Goal: Book appointment/travel/reservation

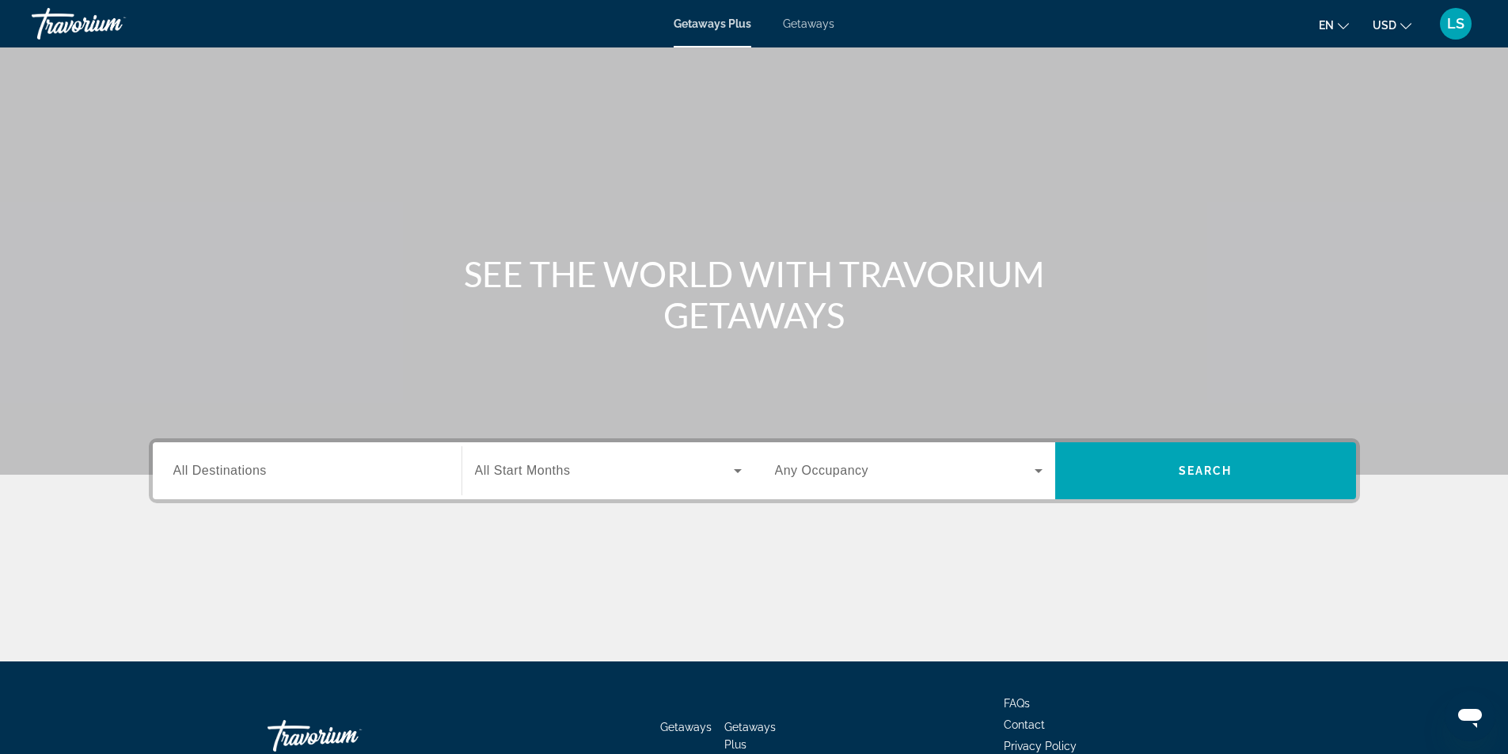
click at [813, 25] on span "Getaways" at bounding box center [808, 23] width 51 height 13
click at [226, 478] on input "Destination All Destinations" at bounding box center [307, 471] width 268 height 19
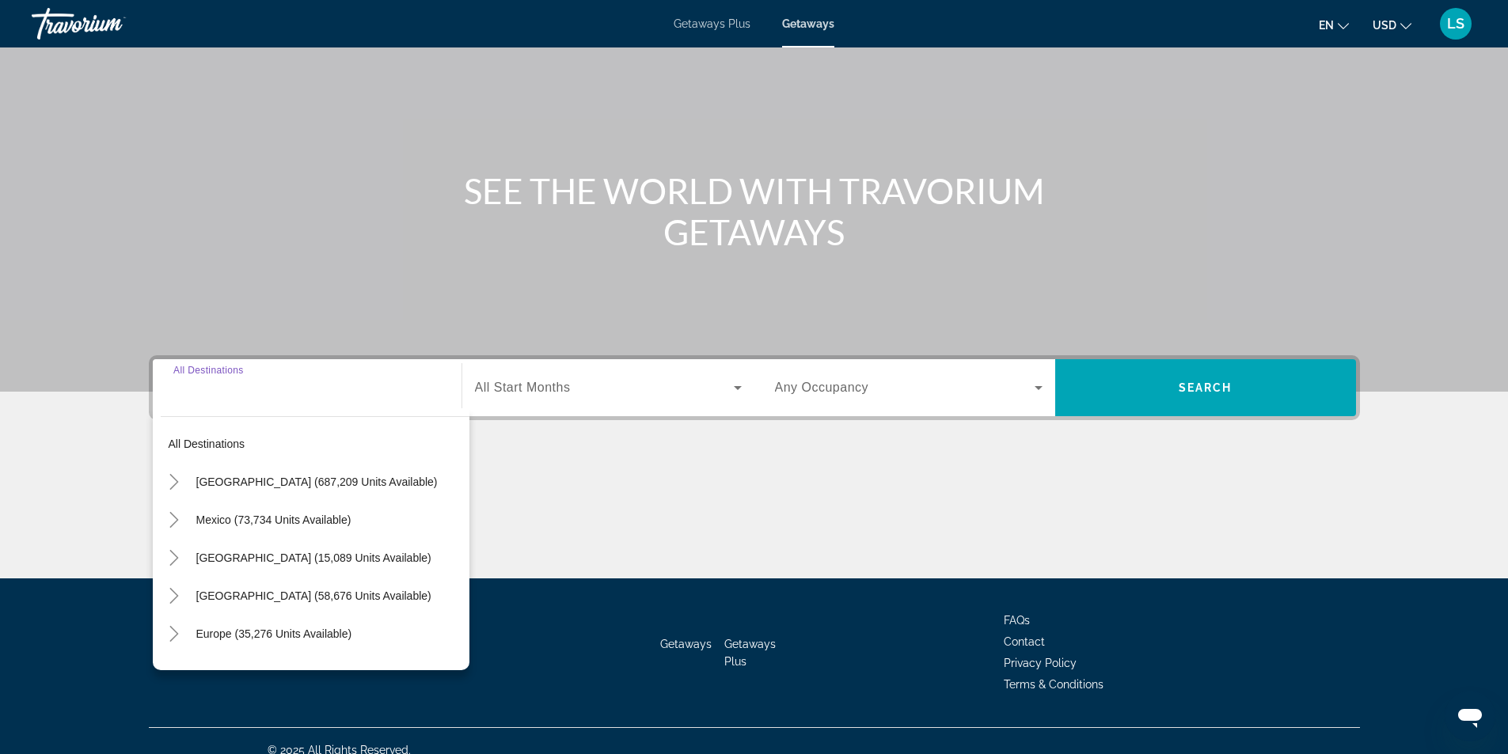
scroll to position [101, 0]
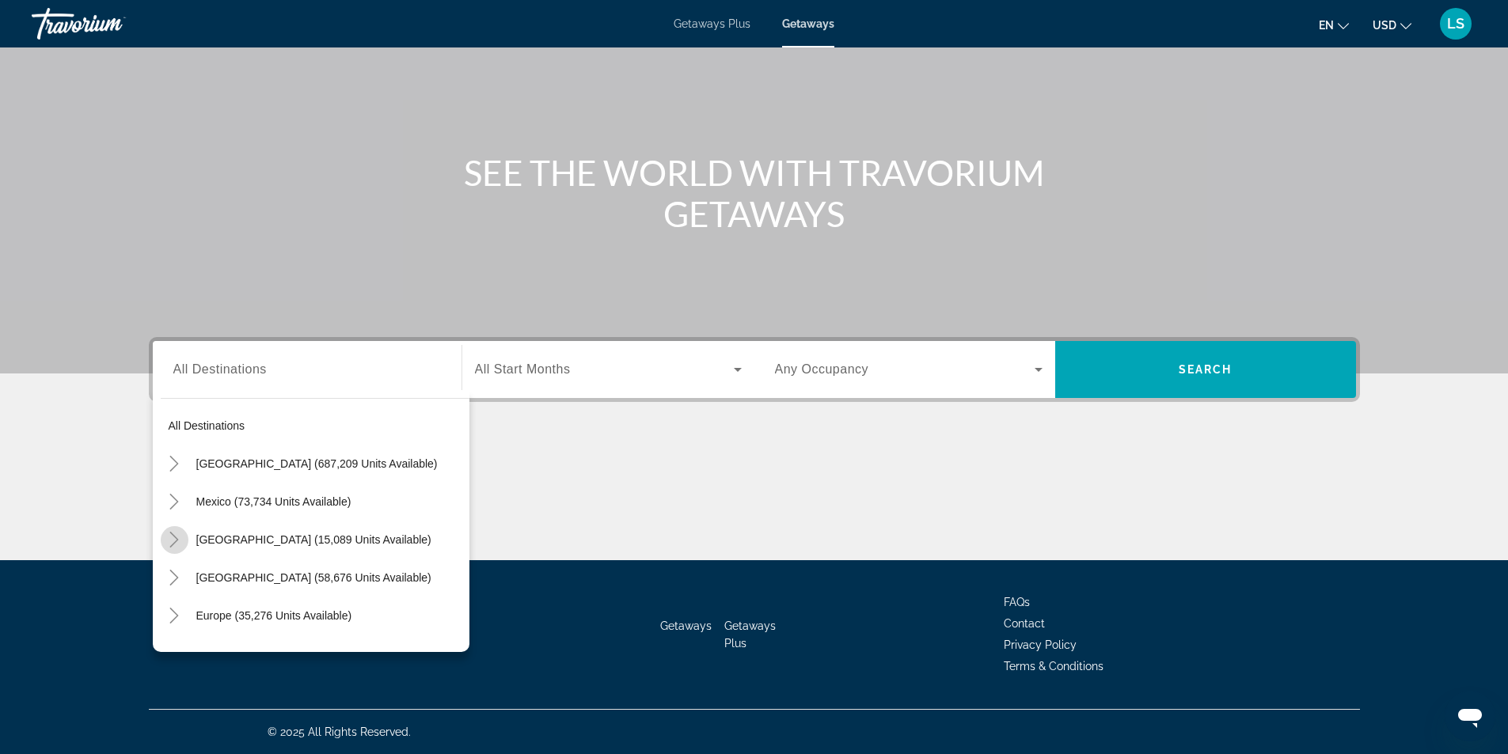
click at [171, 540] on icon "Toggle Canada (15,089 units available)" at bounding box center [174, 540] width 16 height 16
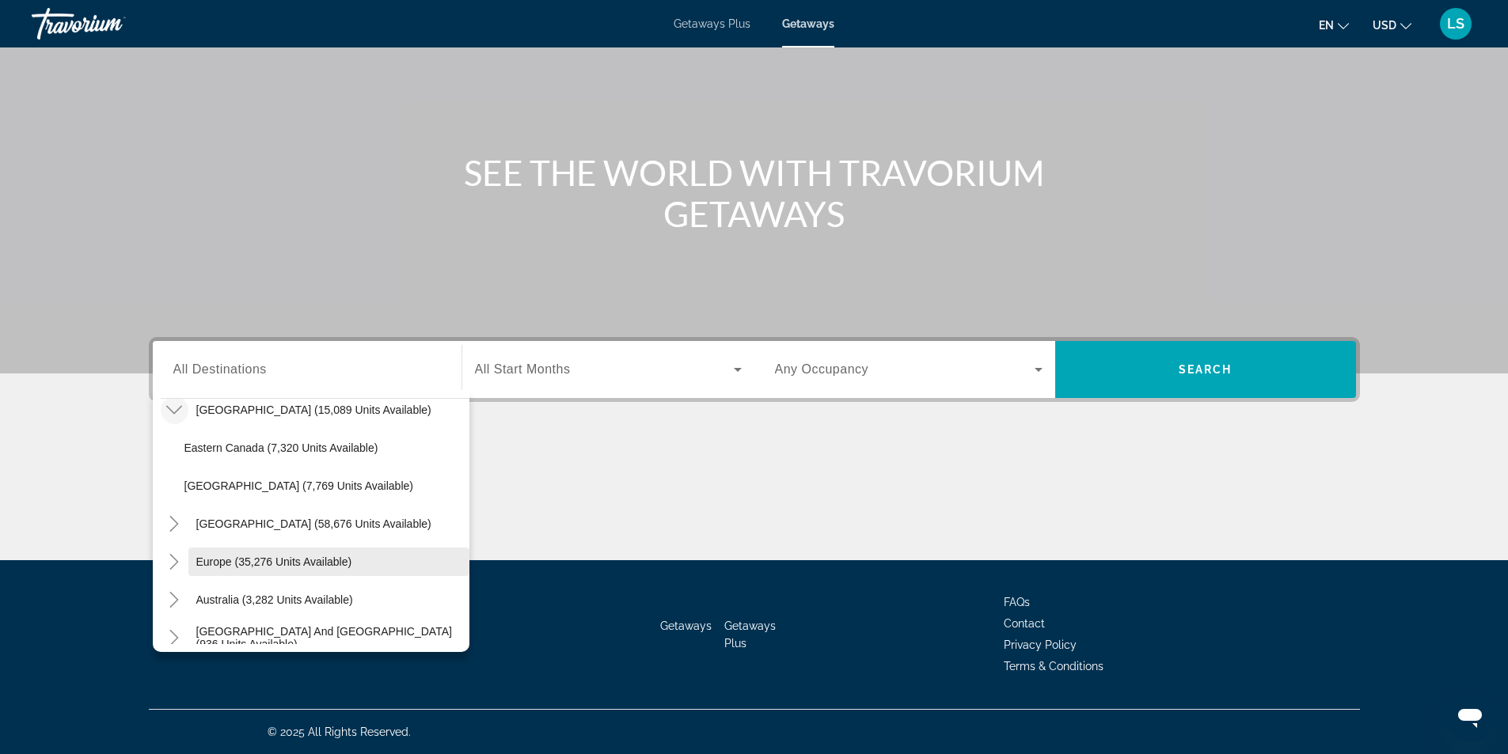
scroll to position [158, 0]
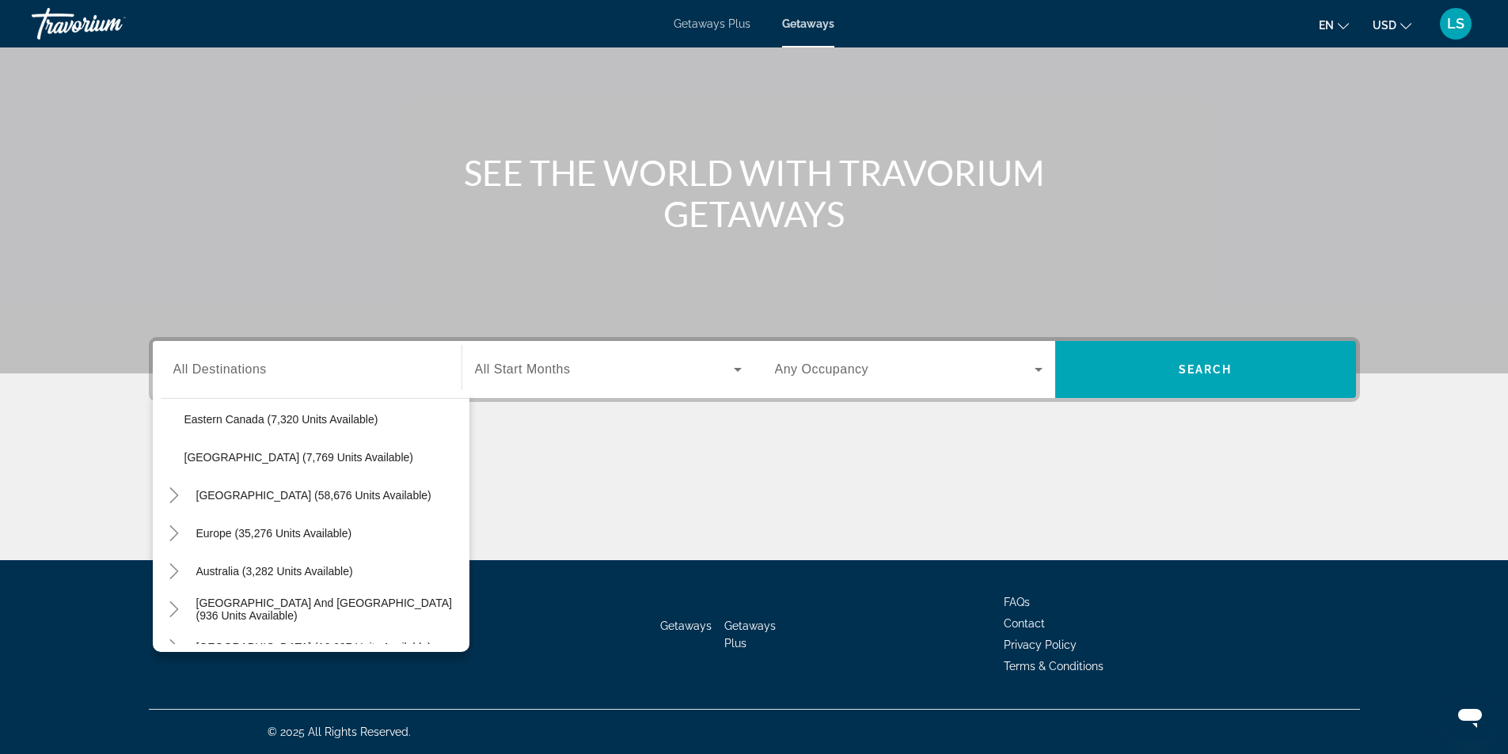
click at [238, 457] on span "[GEOGRAPHIC_DATA] (7,769 units available)" at bounding box center [298, 457] width 229 height 13
type input "**********"
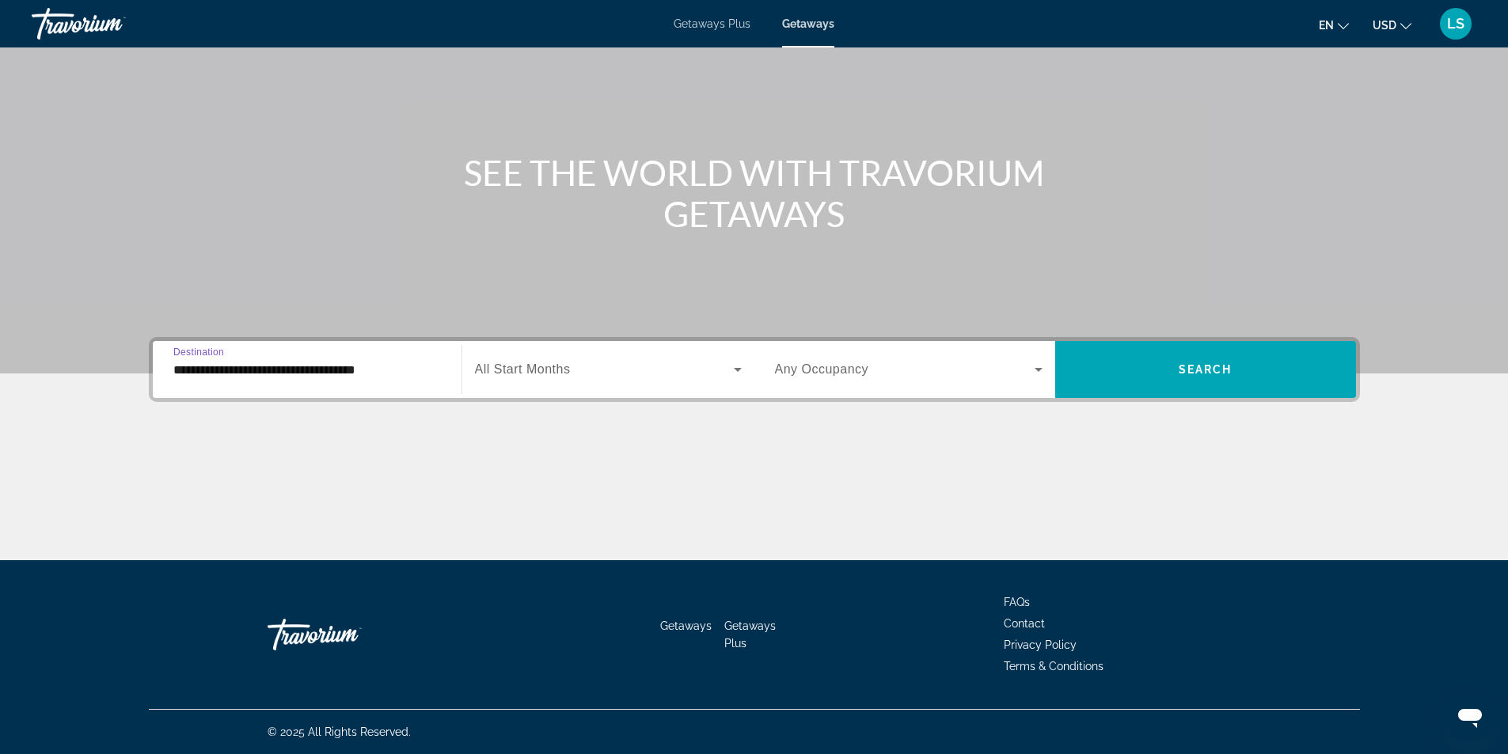
click at [590, 374] on span "Search widget" at bounding box center [604, 369] width 259 height 19
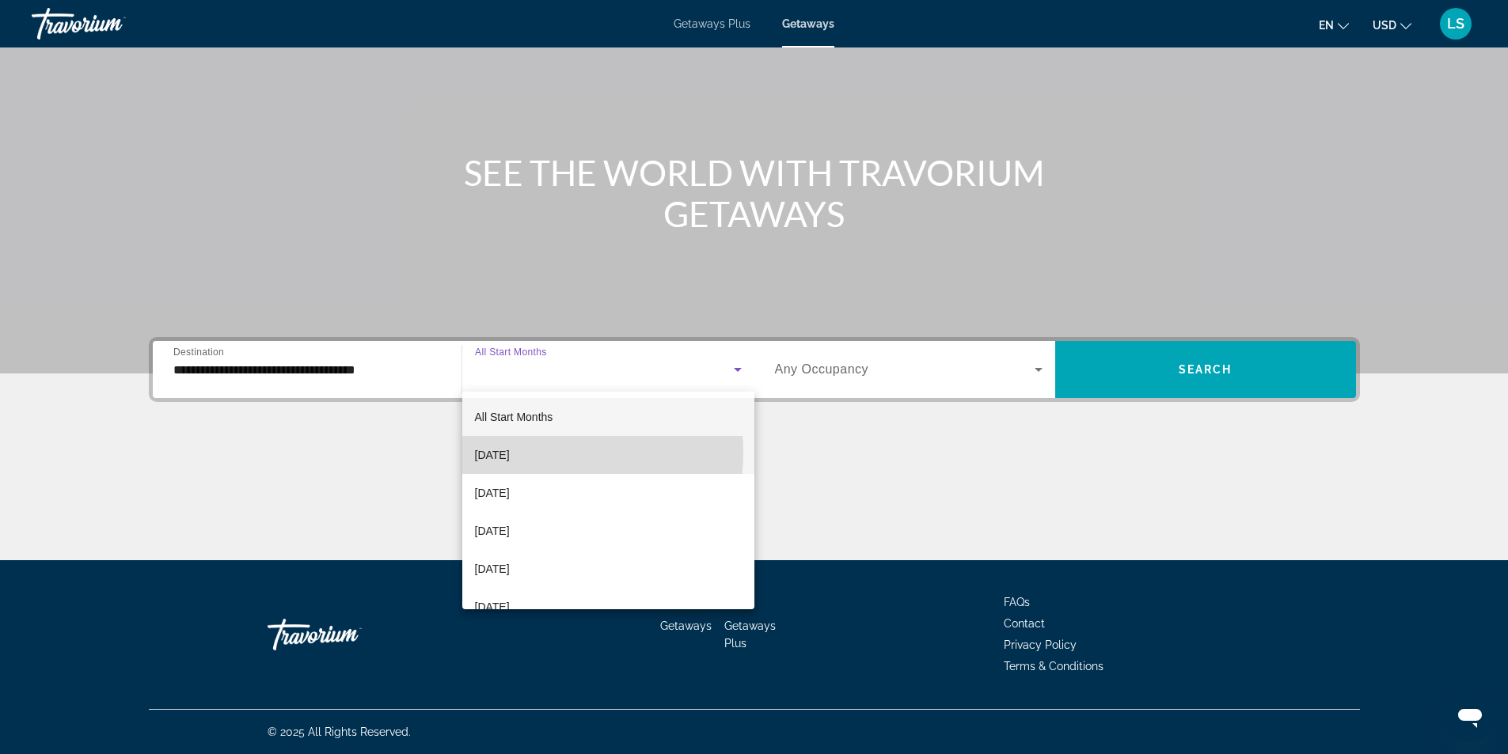
click at [510, 453] on span "[DATE]" at bounding box center [492, 455] width 35 height 19
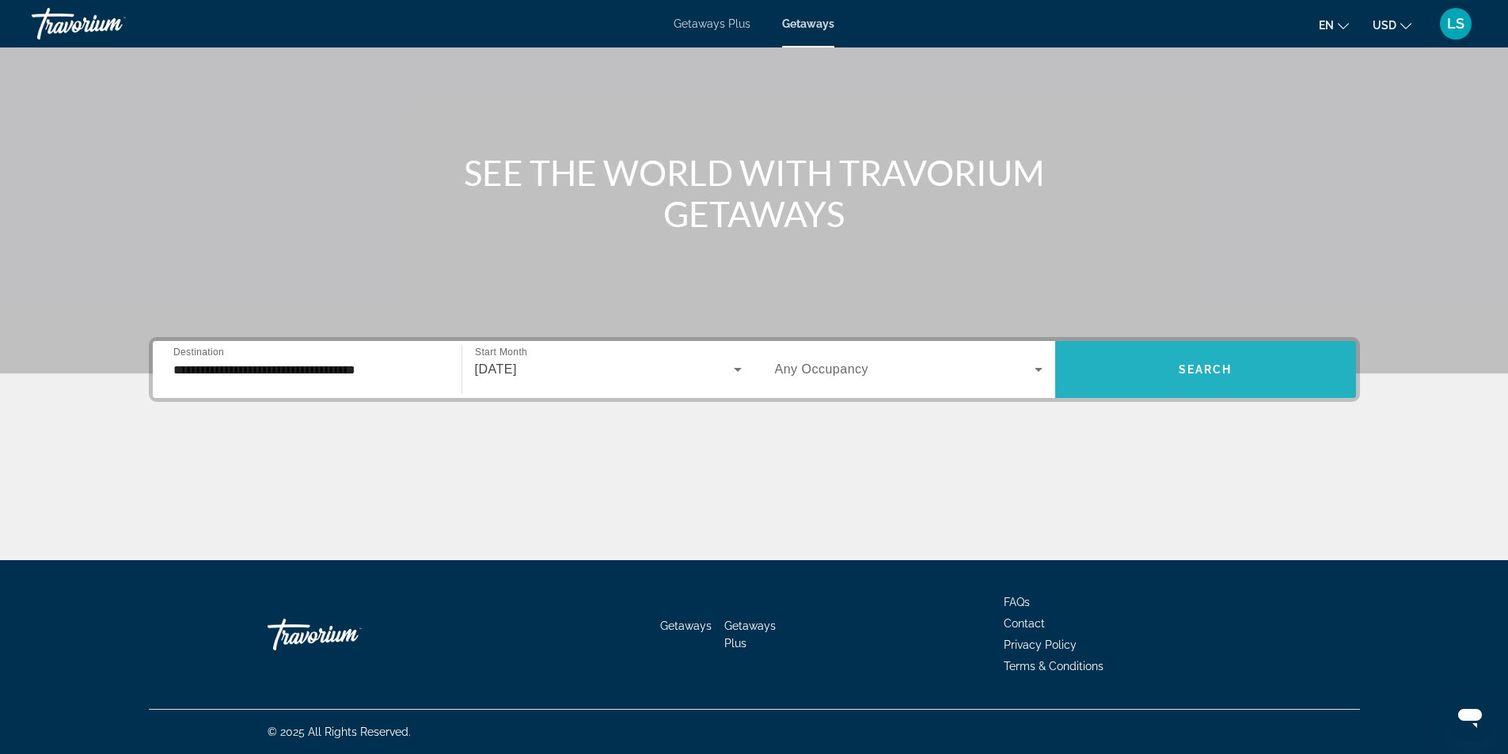
click at [1162, 372] on span "Search widget" at bounding box center [1205, 370] width 301 height 38
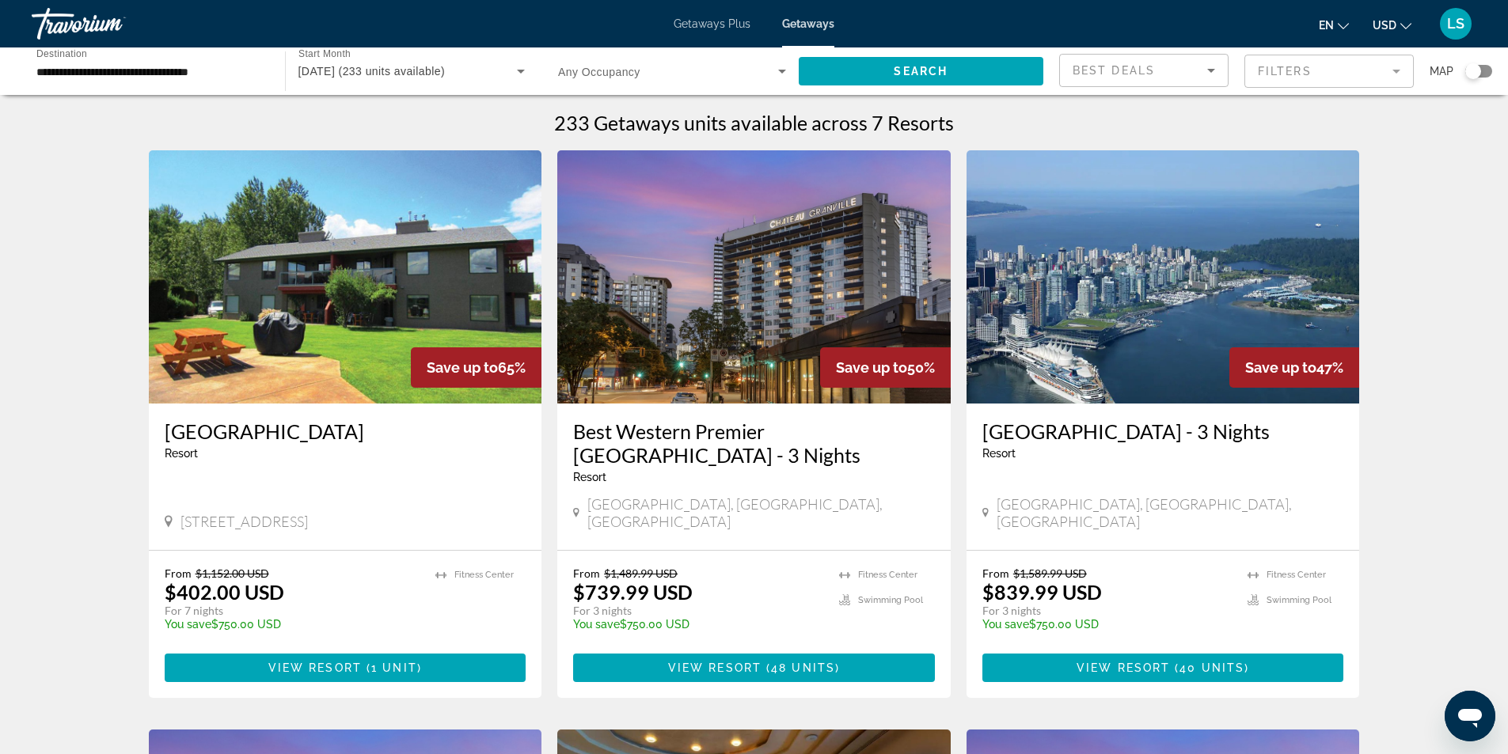
click at [339, 265] on img "Main content" at bounding box center [345, 276] width 393 height 253
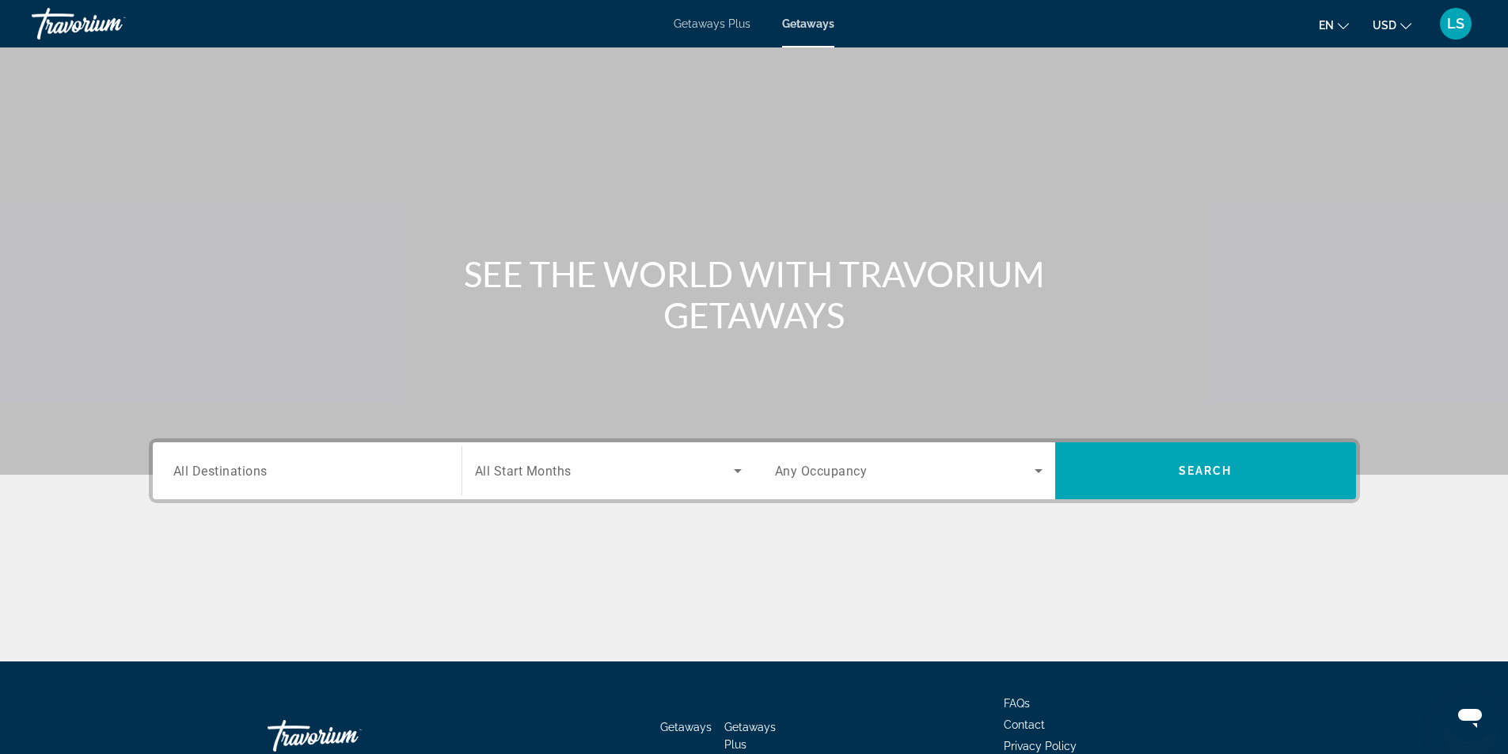
click at [217, 474] on span "All Destinations" at bounding box center [220, 470] width 94 height 15
click at [217, 474] on input "Destination All Destinations" at bounding box center [307, 471] width 268 height 19
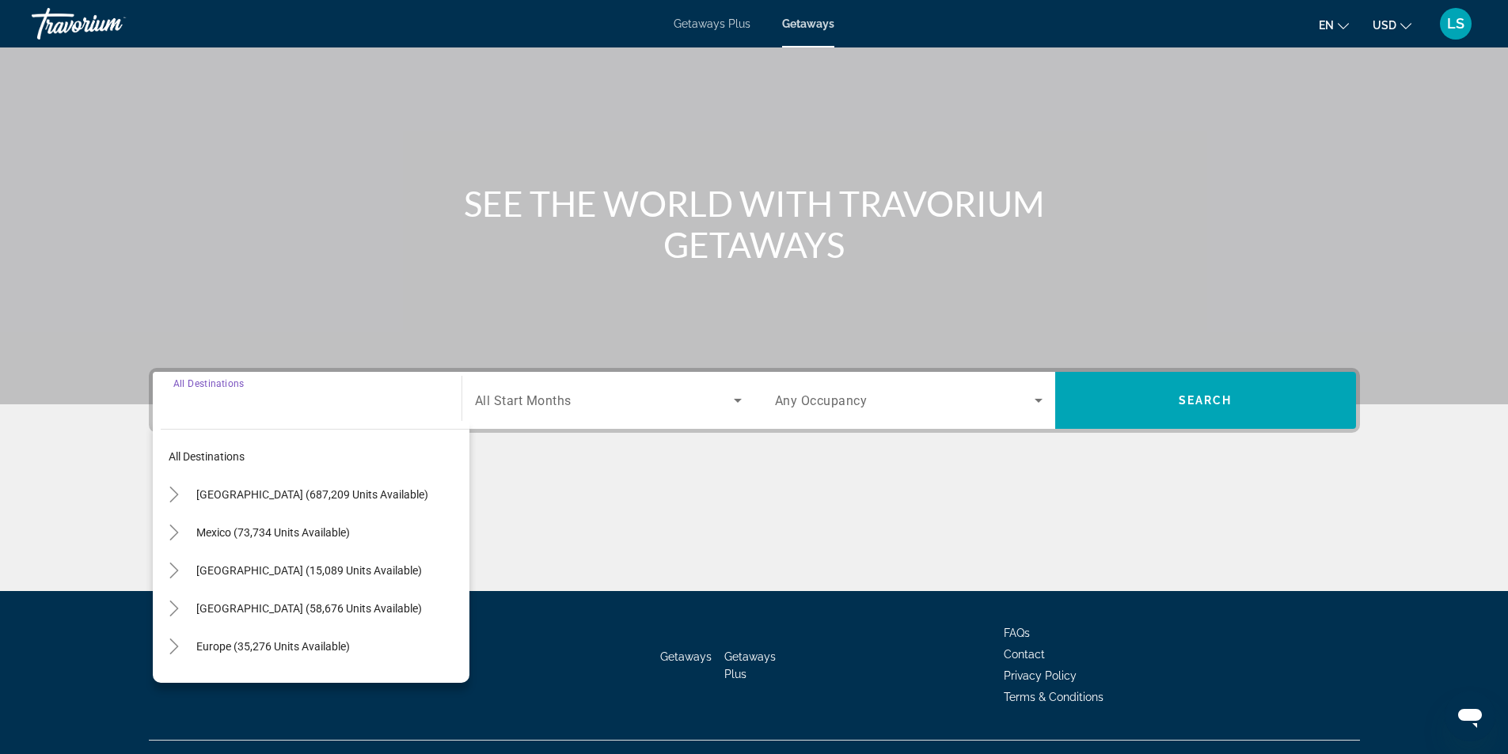
scroll to position [101, 0]
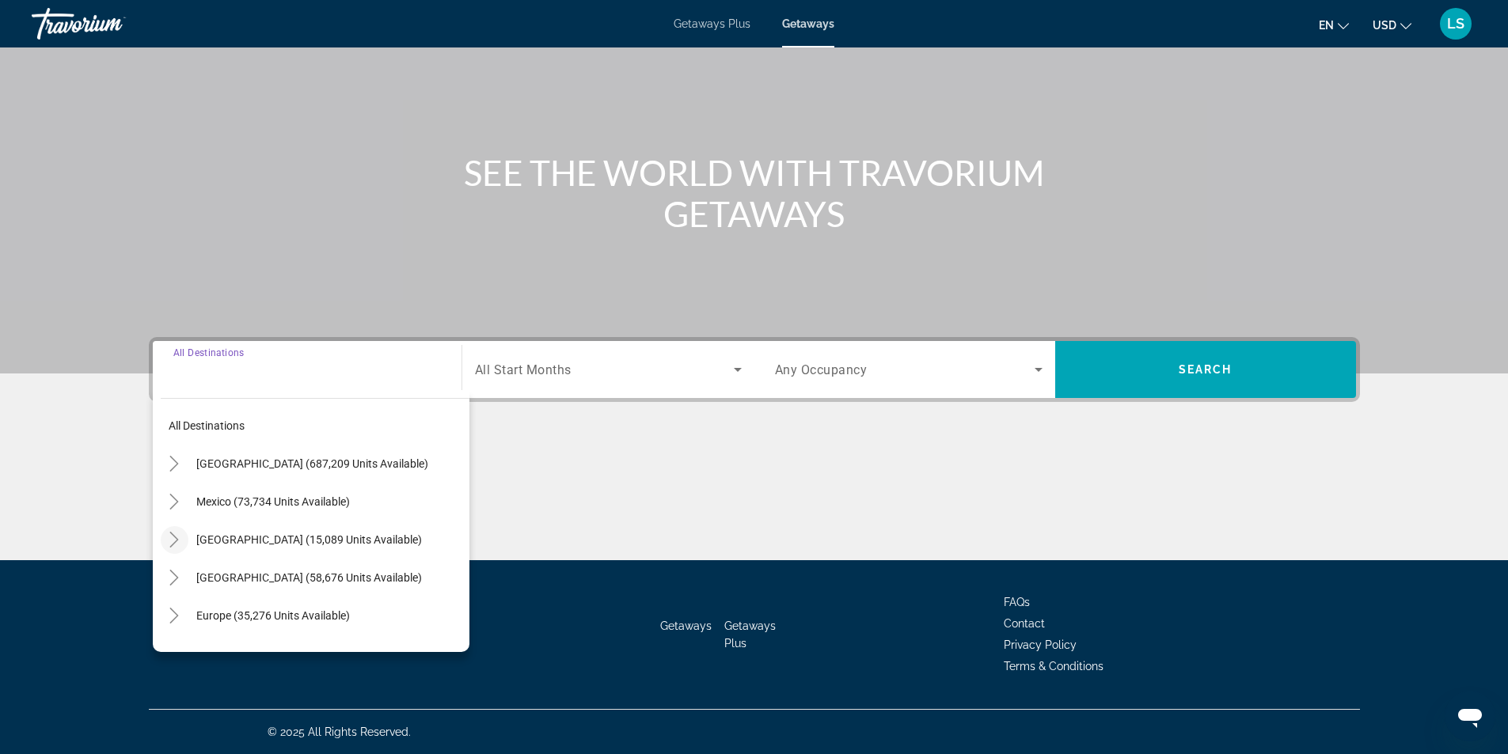
click at [174, 538] on icon "Toggle Canada (15,089 units available)" at bounding box center [174, 540] width 16 height 16
click at [200, 578] on span "Eastern Canada (7,320 units available)" at bounding box center [280, 578] width 192 height 13
type input "**********"
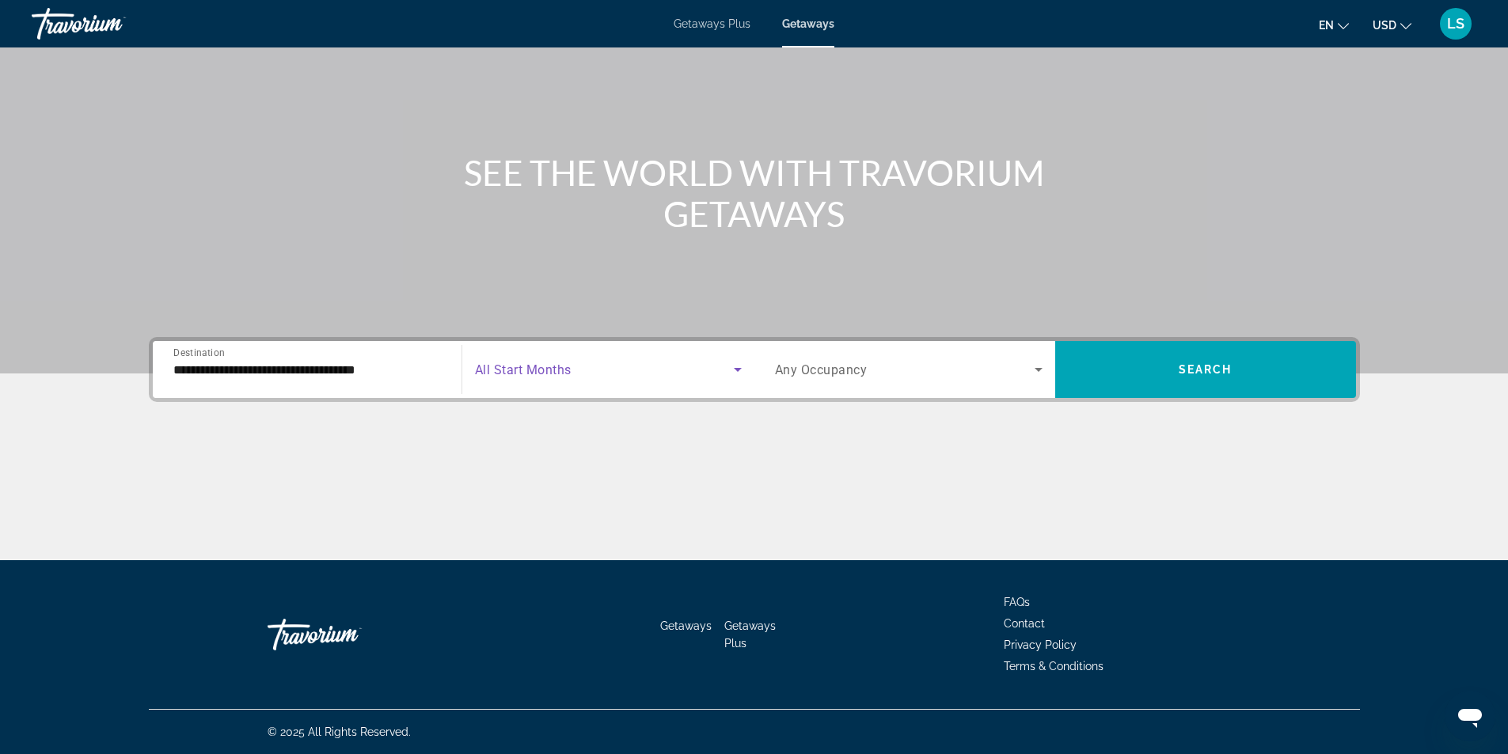
click at [590, 376] on span "Search widget" at bounding box center [604, 369] width 259 height 19
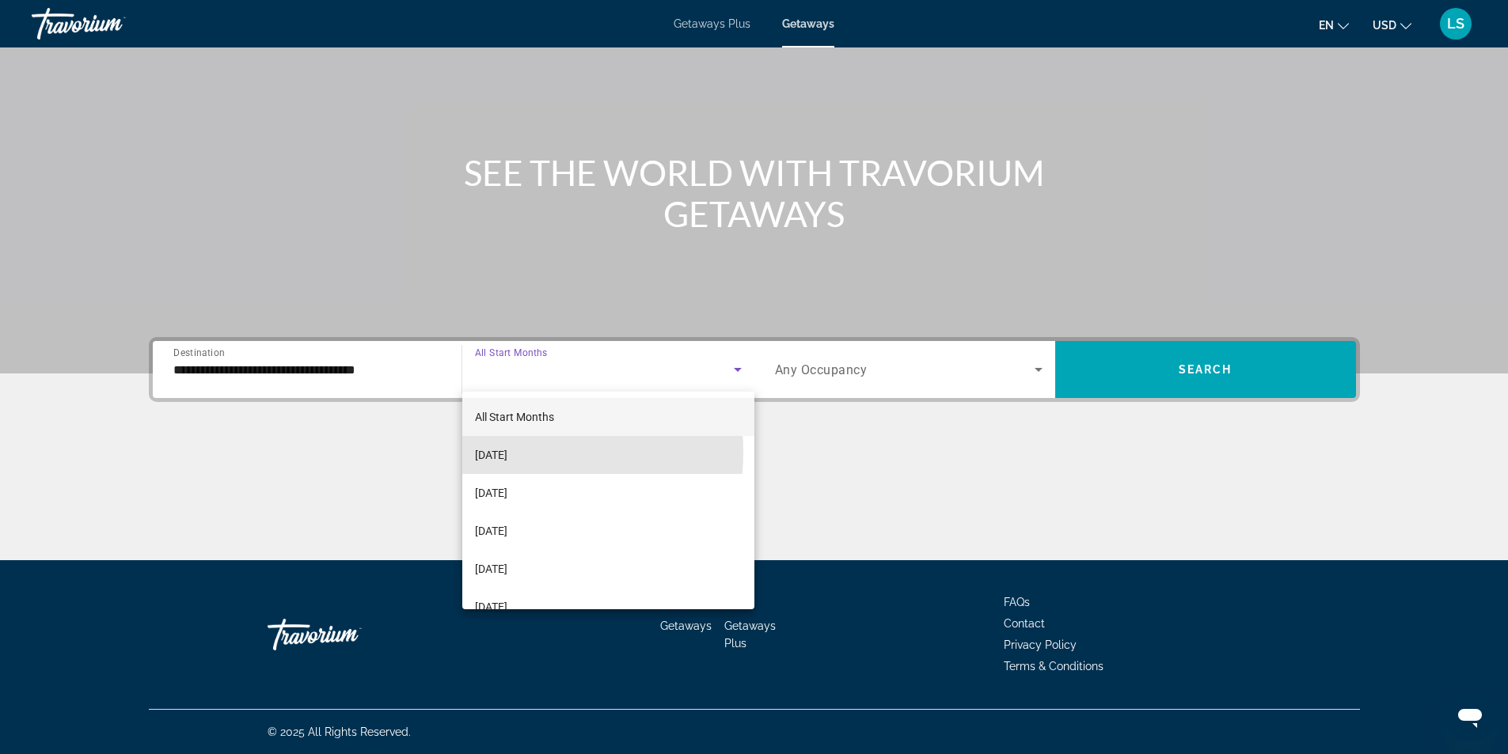
drag, startPoint x: 507, startPoint y: 452, endPoint x: 843, endPoint y: 407, distance: 338.7
click at [507, 450] on span "[DATE]" at bounding box center [491, 455] width 32 height 19
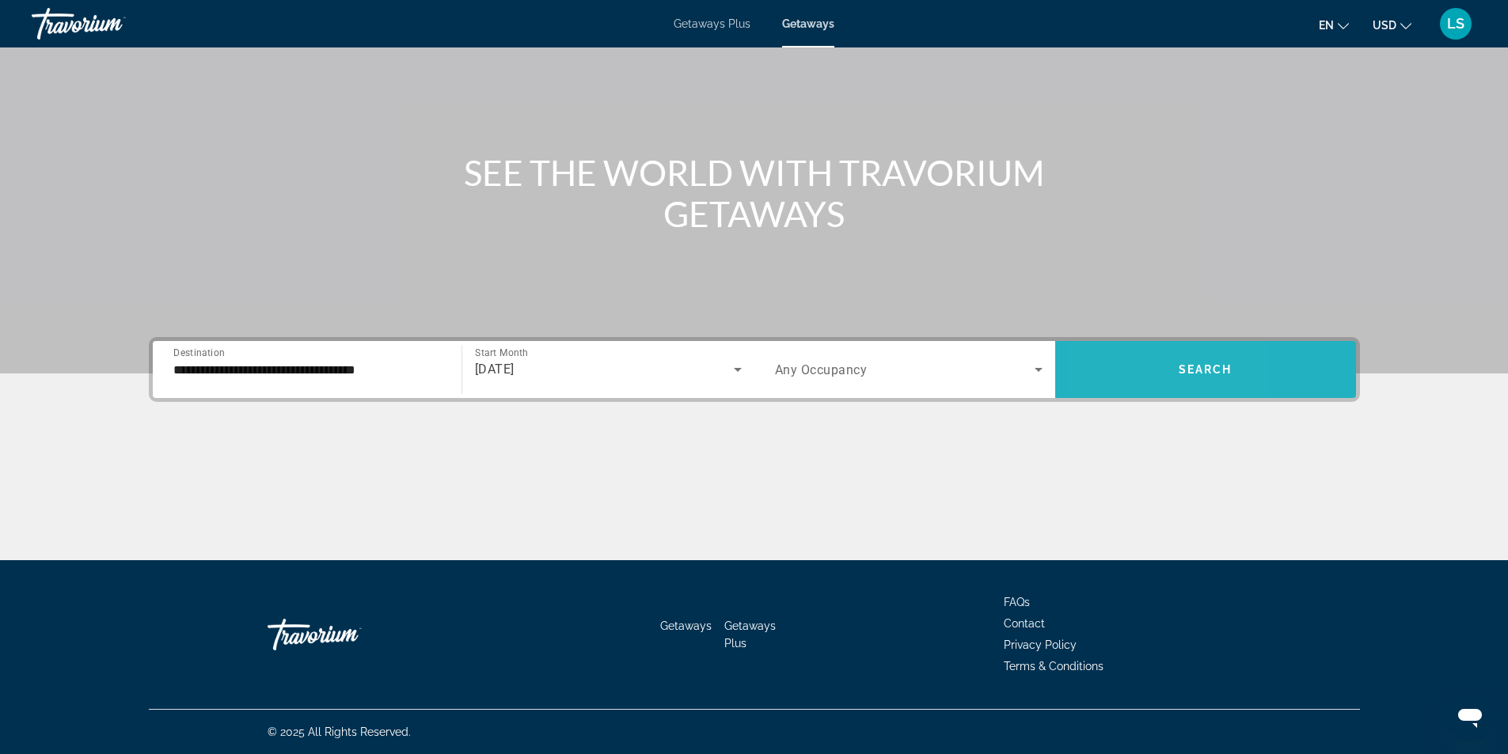
click at [1114, 368] on span "Search widget" at bounding box center [1205, 370] width 301 height 38
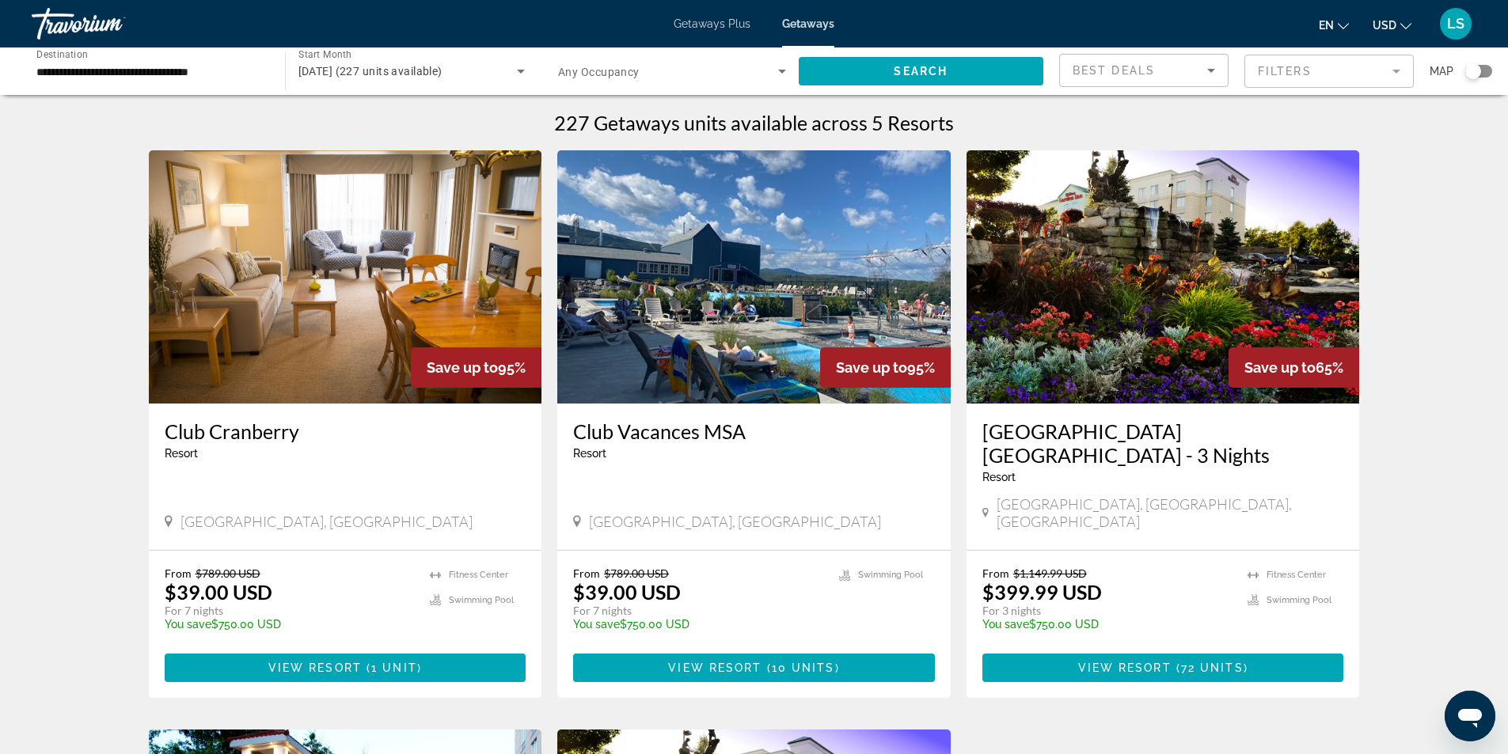
click at [336, 311] on img "Main content" at bounding box center [345, 276] width 393 height 253
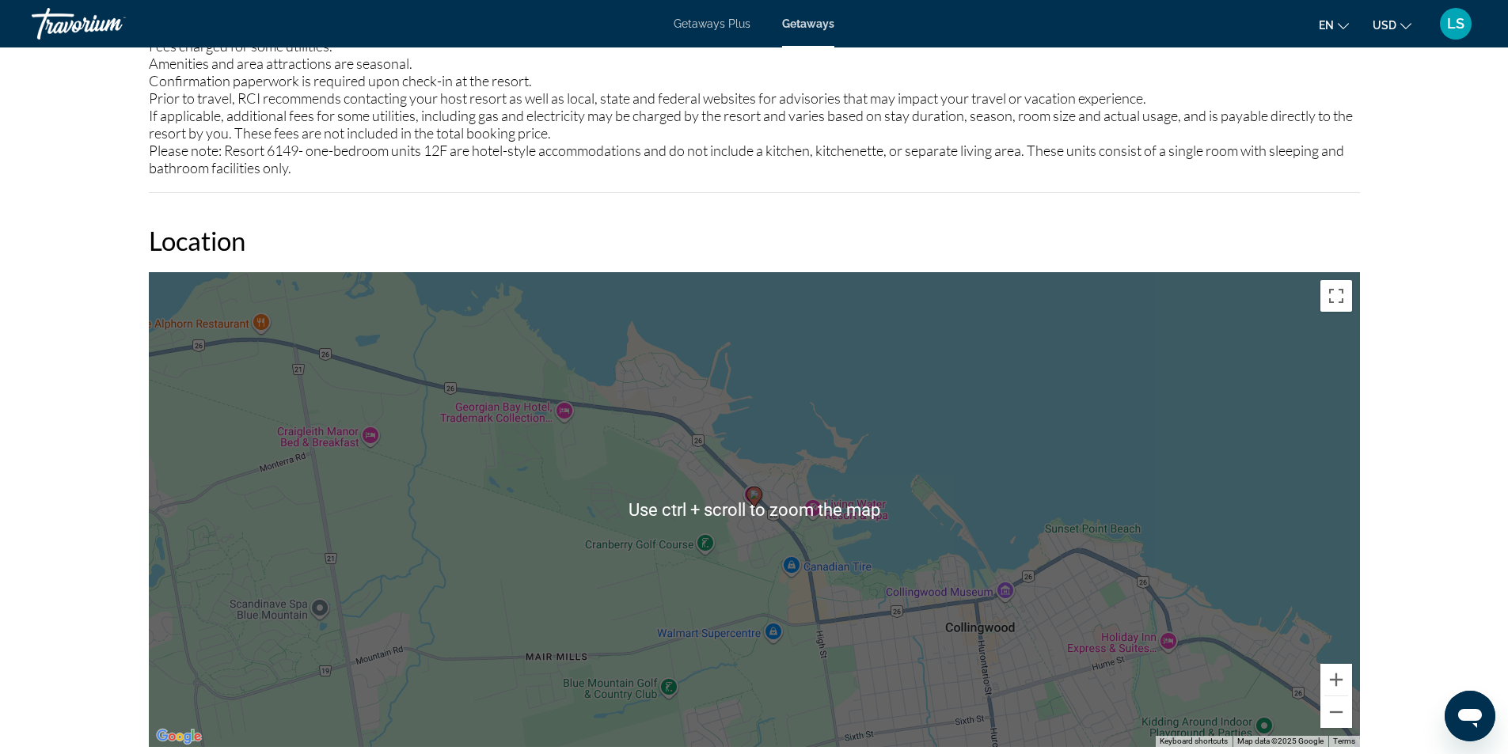
scroll to position [2217, 0]
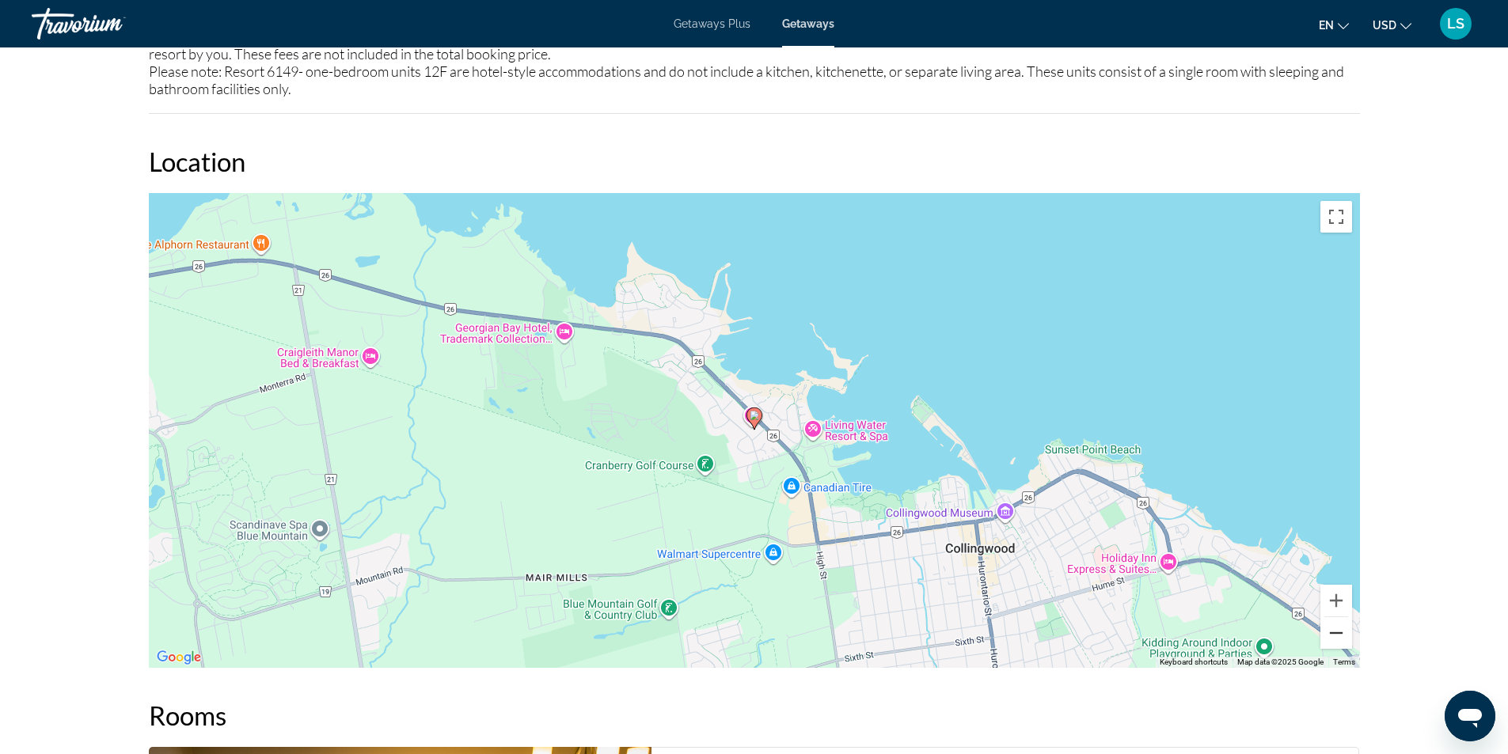
click at [1329, 634] on button "Zoom out" at bounding box center [1337, 634] width 32 height 32
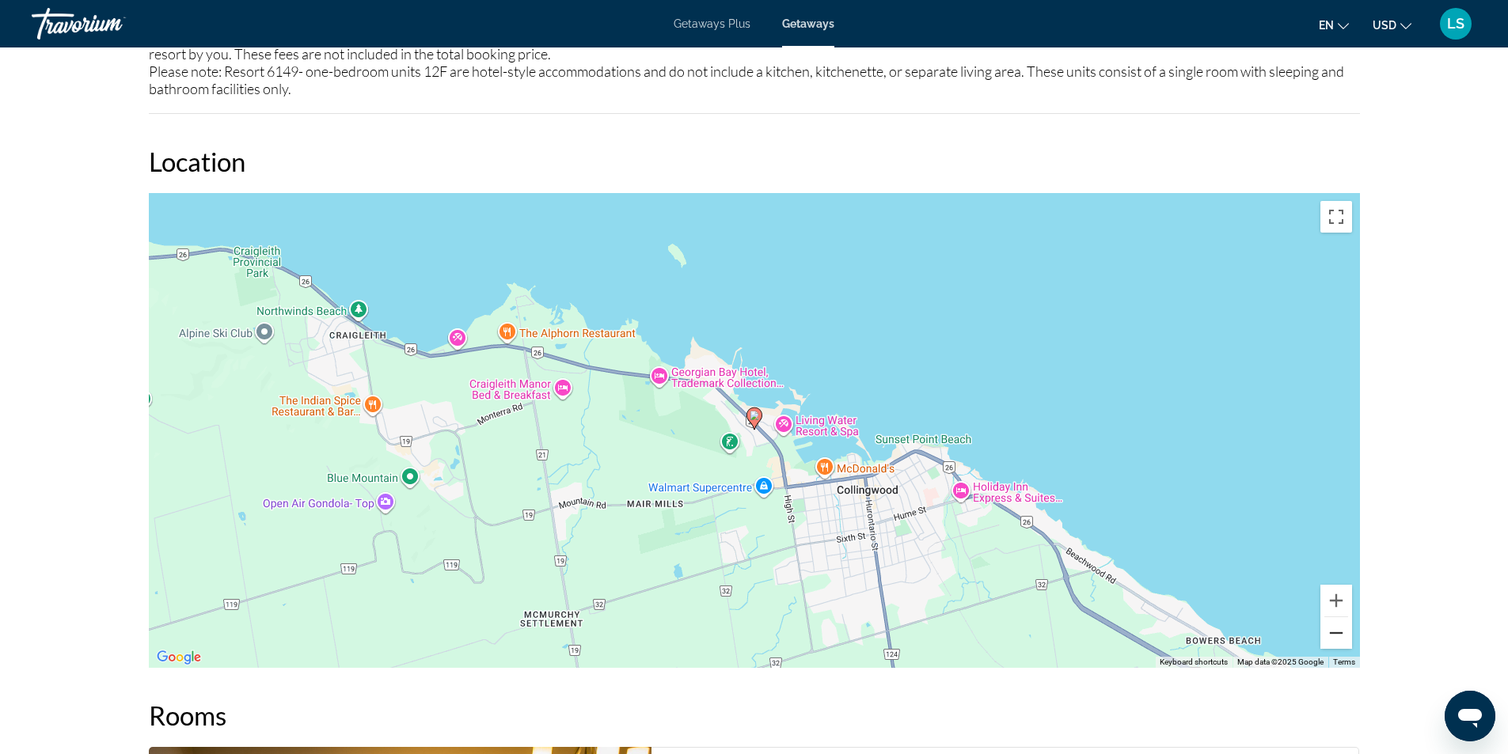
click at [1328, 638] on button "Zoom out" at bounding box center [1337, 634] width 32 height 32
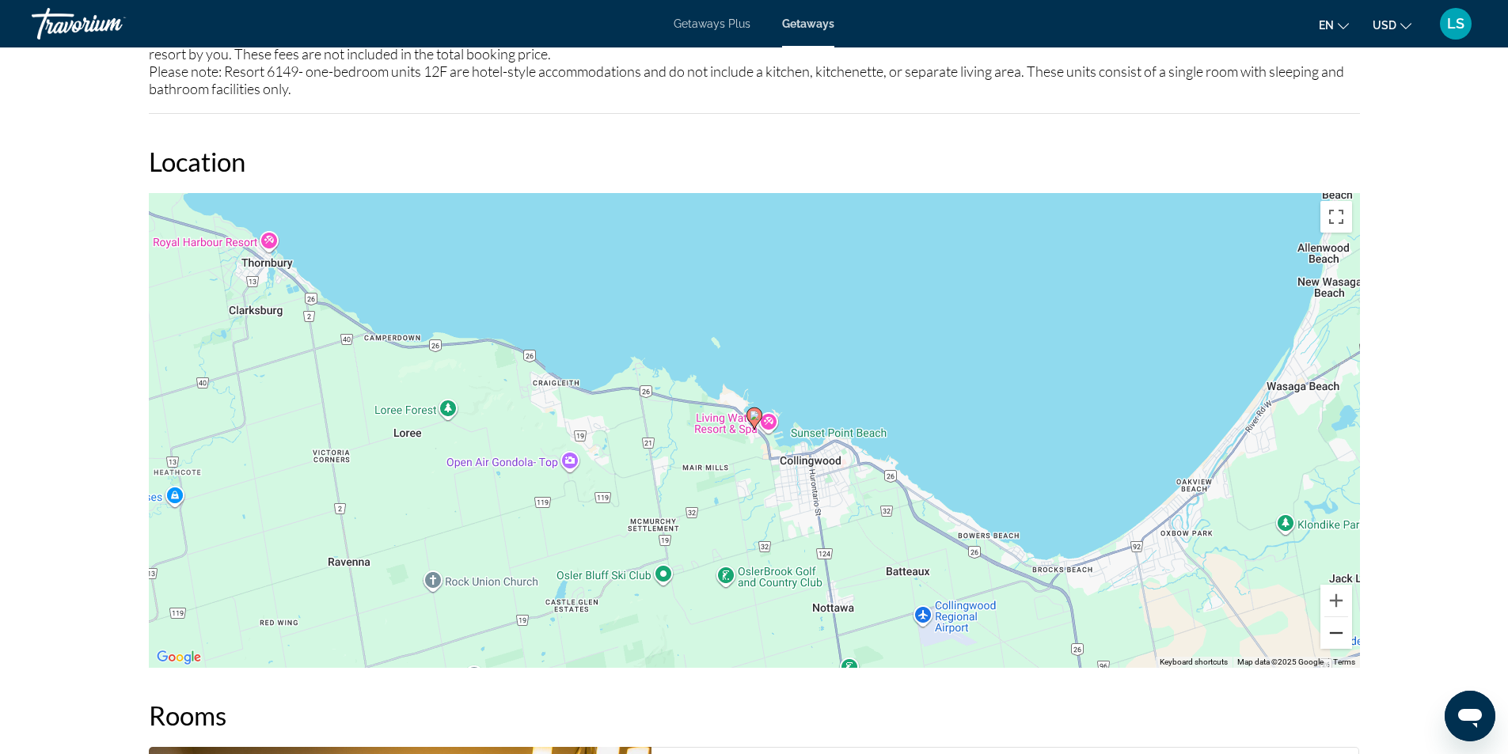
click at [1340, 630] on button "Zoom out" at bounding box center [1337, 634] width 32 height 32
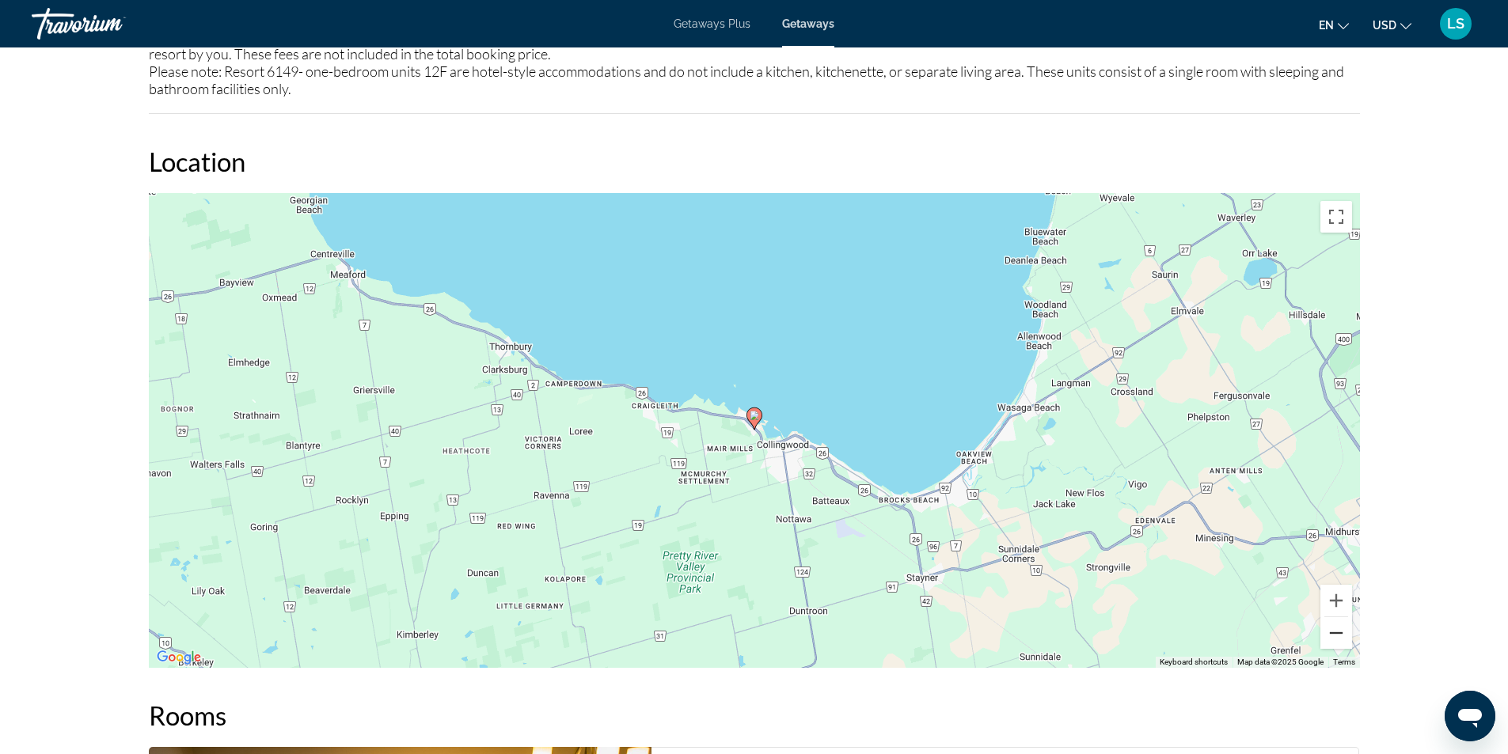
click at [1334, 633] on button "Zoom out" at bounding box center [1337, 634] width 32 height 32
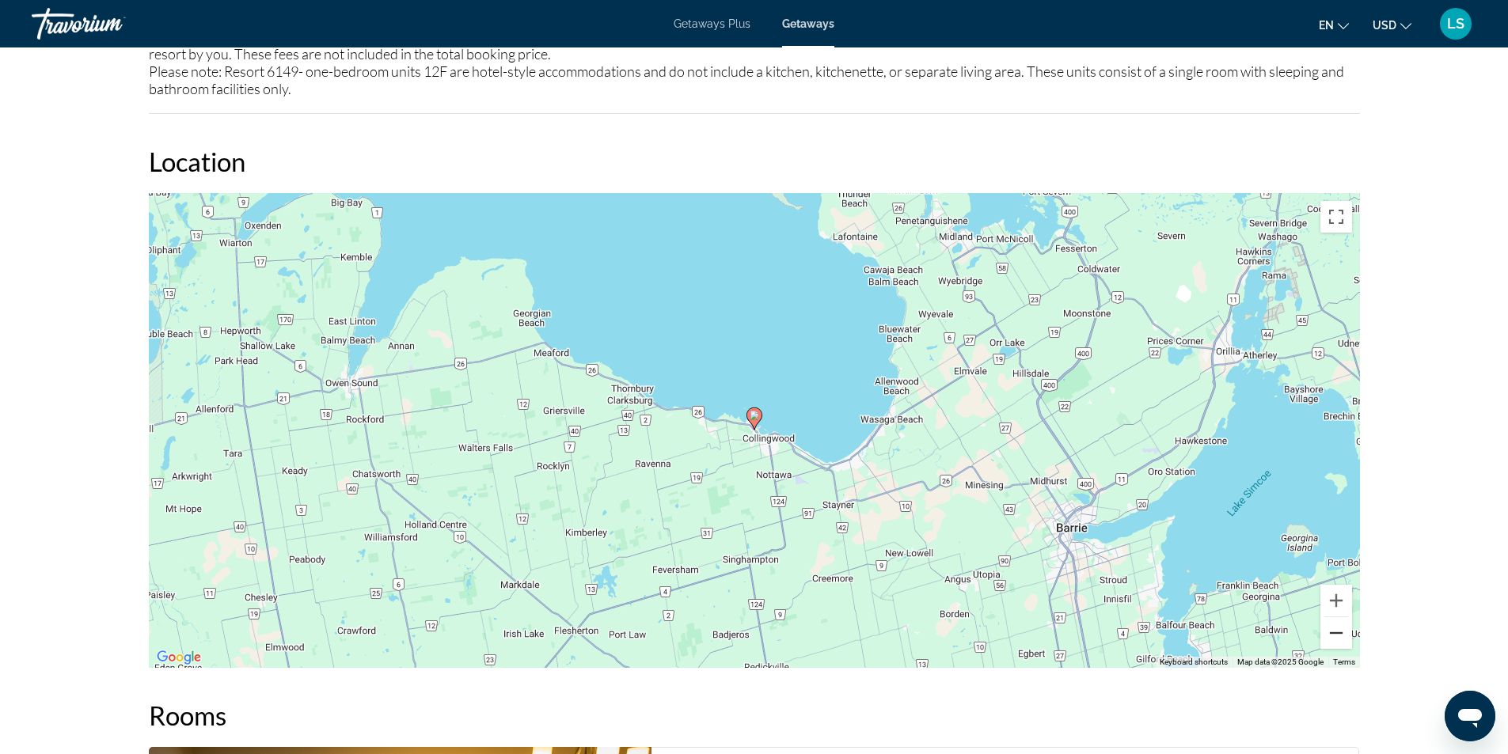
click at [1334, 633] on button "Zoom out" at bounding box center [1337, 634] width 32 height 32
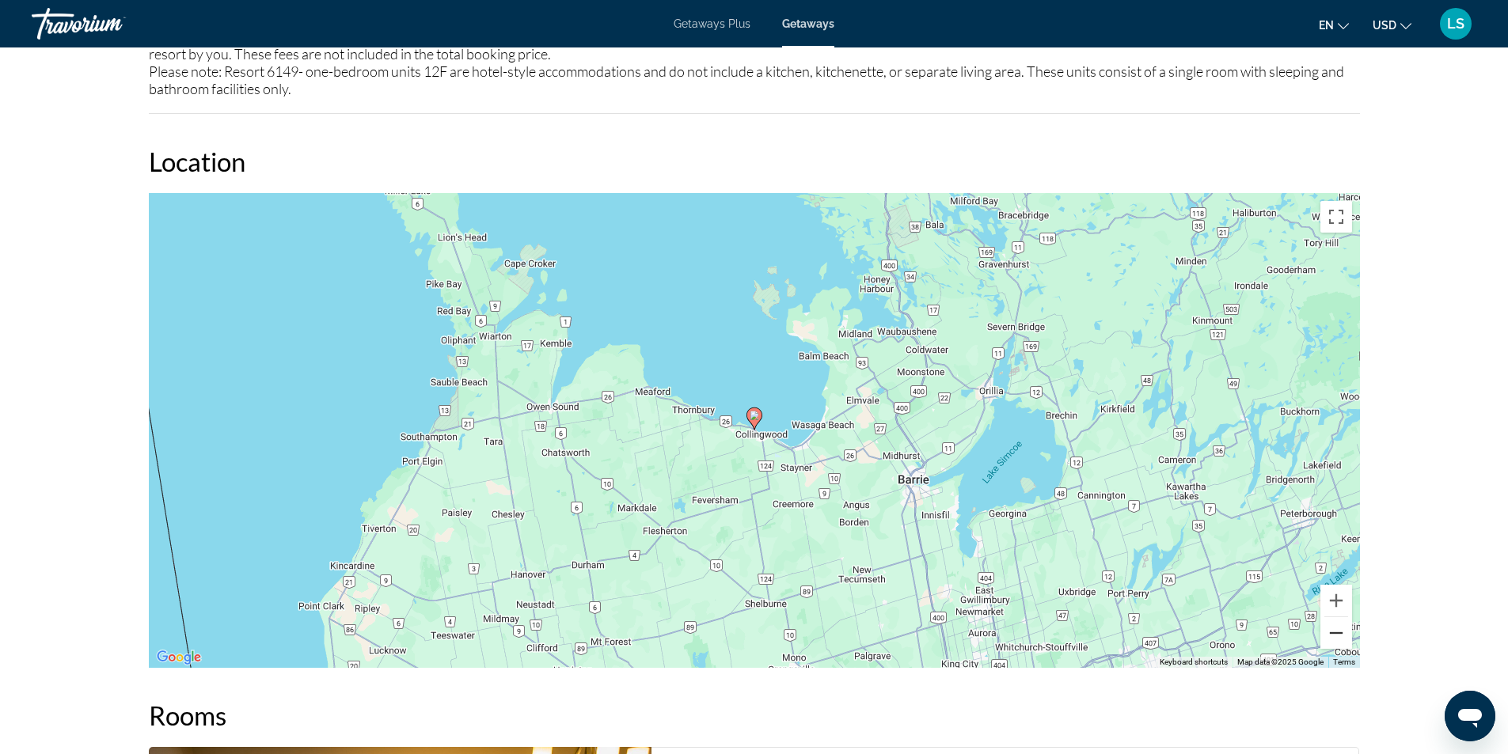
click at [1334, 633] on button "Zoom out" at bounding box center [1337, 634] width 32 height 32
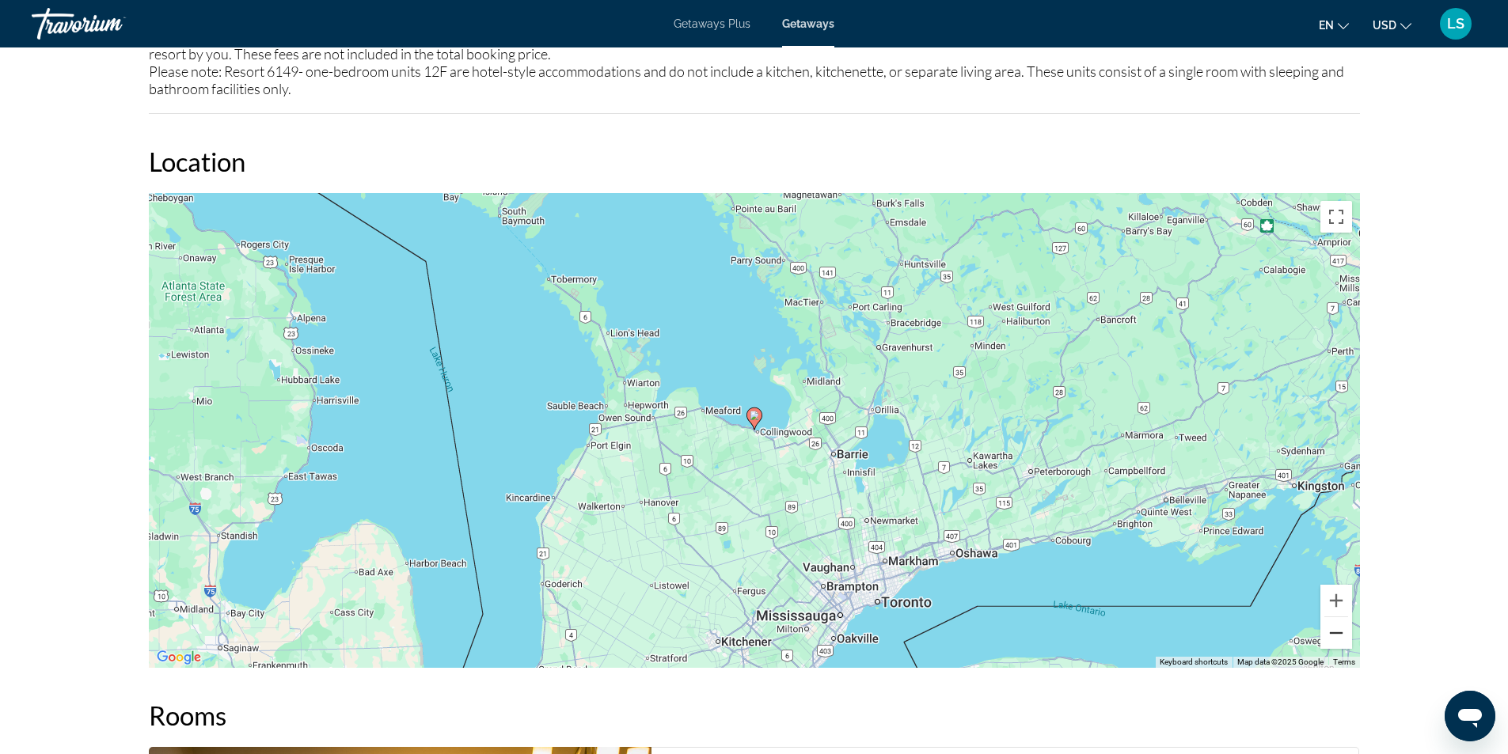
click at [1339, 631] on button "Zoom out" at bounding box center [1337, 634] width 32 height 32
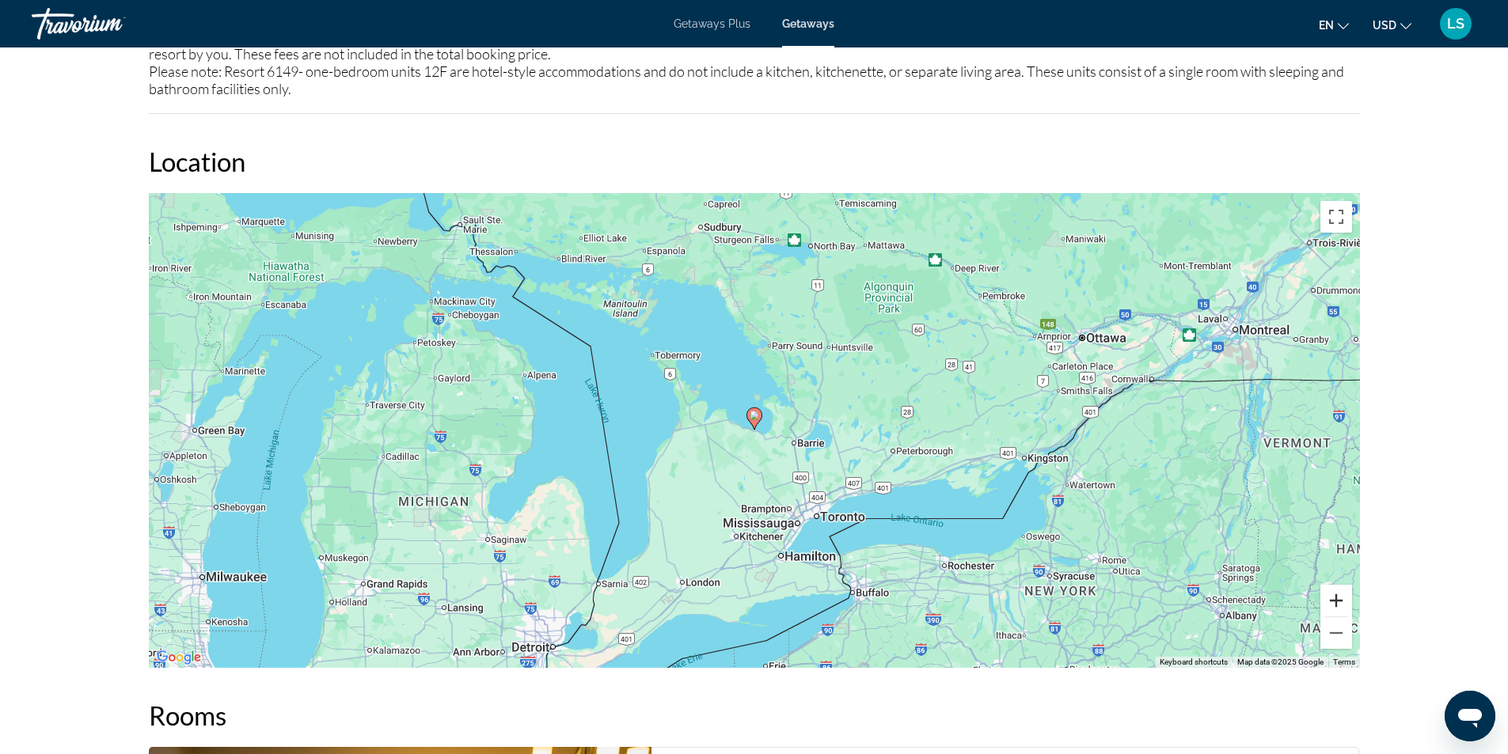
click at [1336, 602] on button "Zoom in" at bounding box center [1337, 601] width 32 height 32
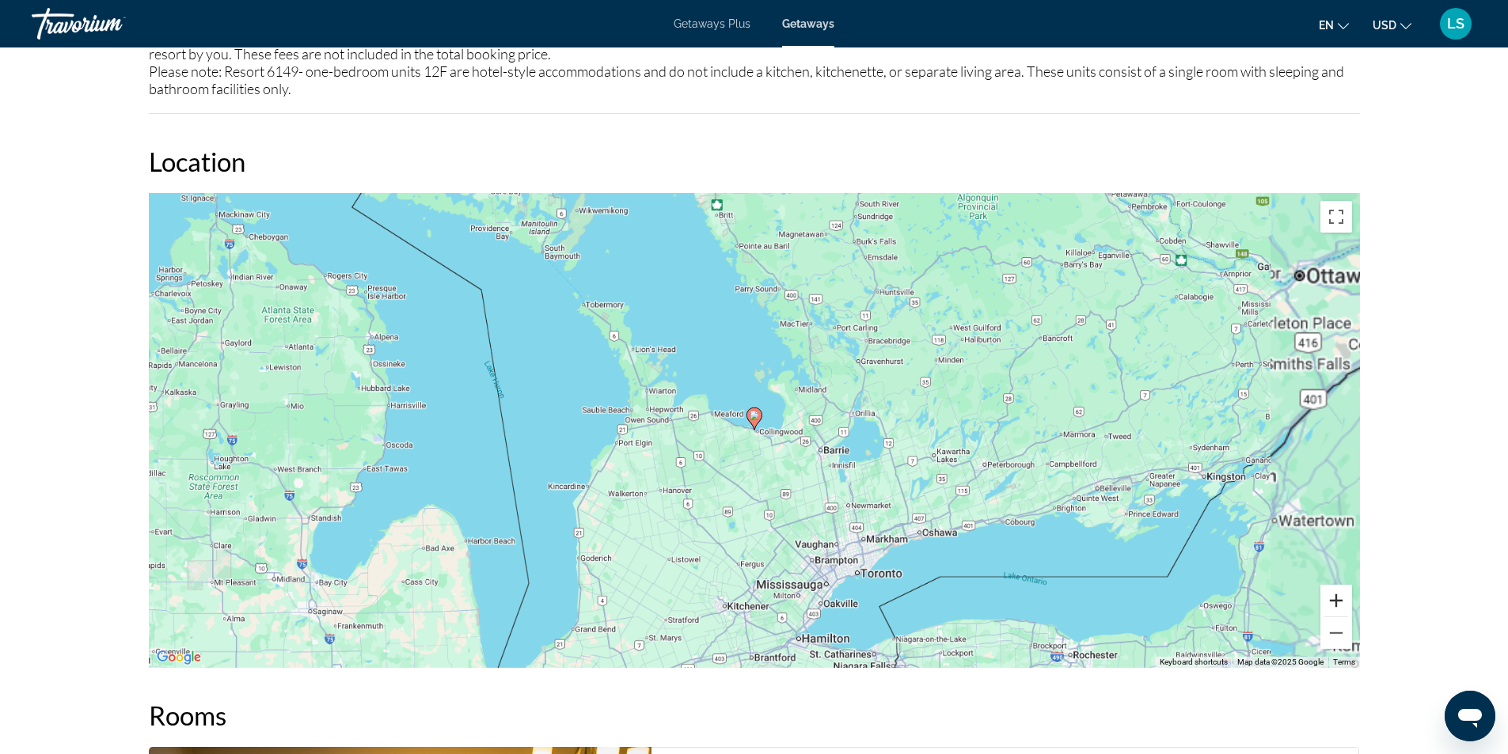
click at [1336, 602] on button "Zoom in" at bounding box center [1337, 601] width 32 height 32
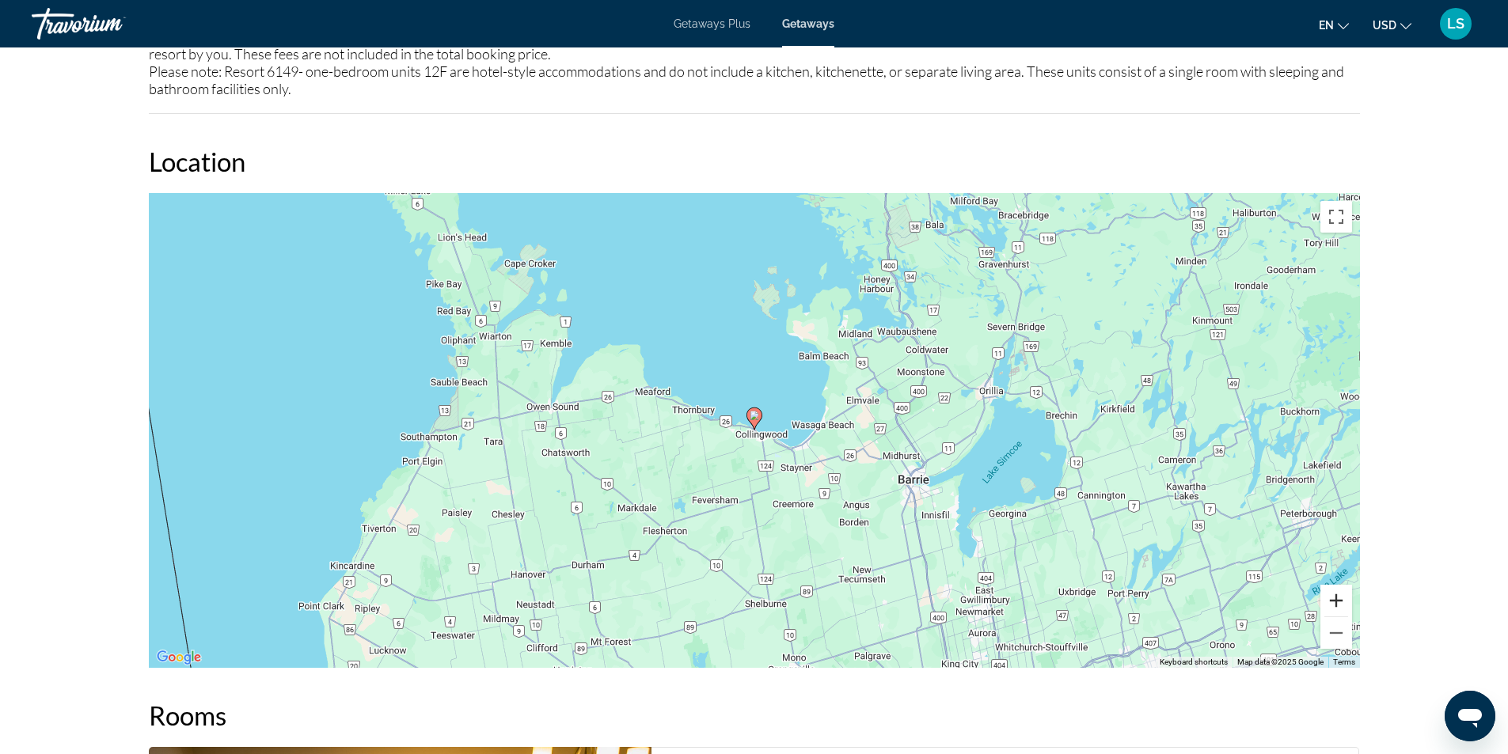
click at [1336, 602] on button "Zoom in" at bounding box center [1337, 601] width 32 height 32
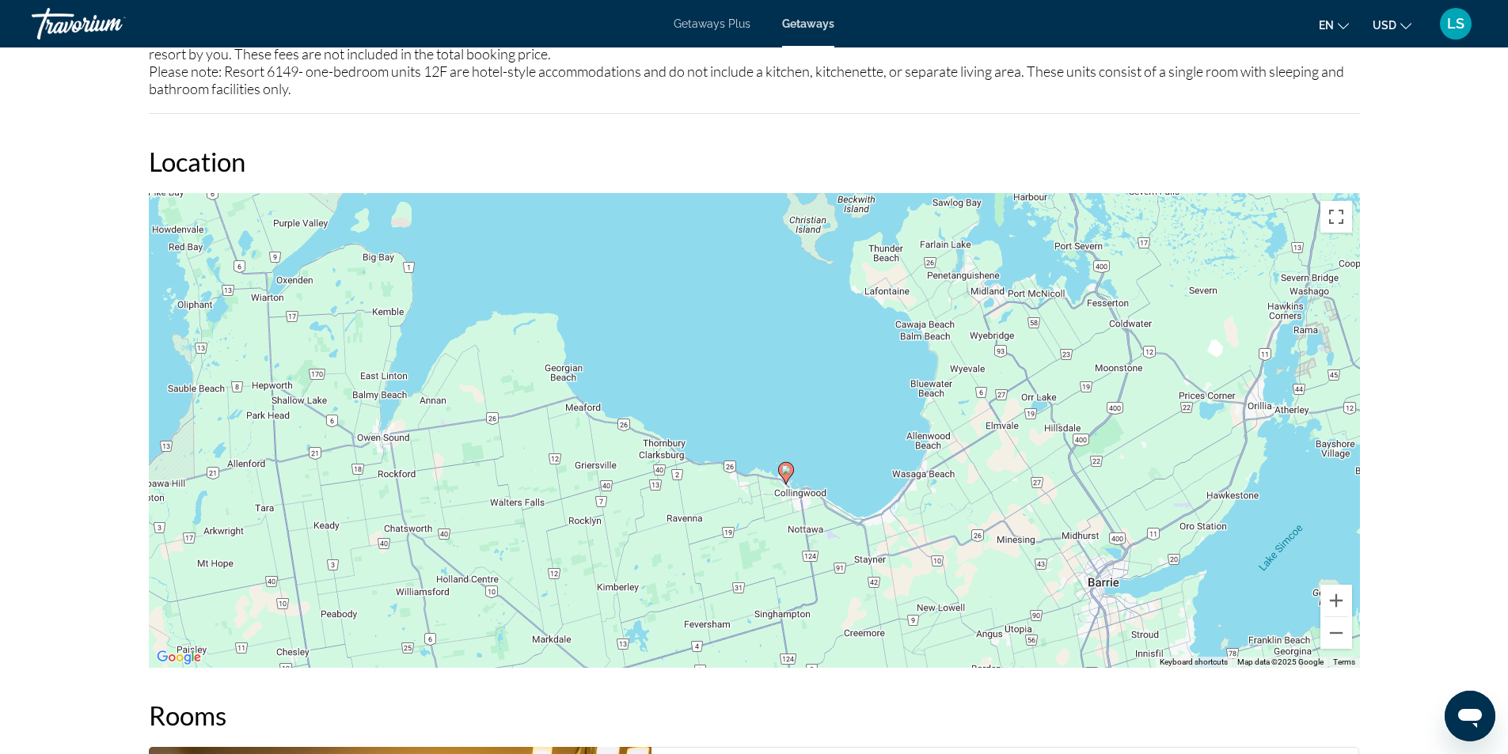
drag, startPoint x: 842, startPoint y: 489, endPoint x: 875, endPoint y: 546, distance: 66.0
click at [875, 546] on div "To activate drag with keyboard, press Alt + Enter. Once in keyboard drag state,…" at bounding box center [754, 430] width 1211 height 475
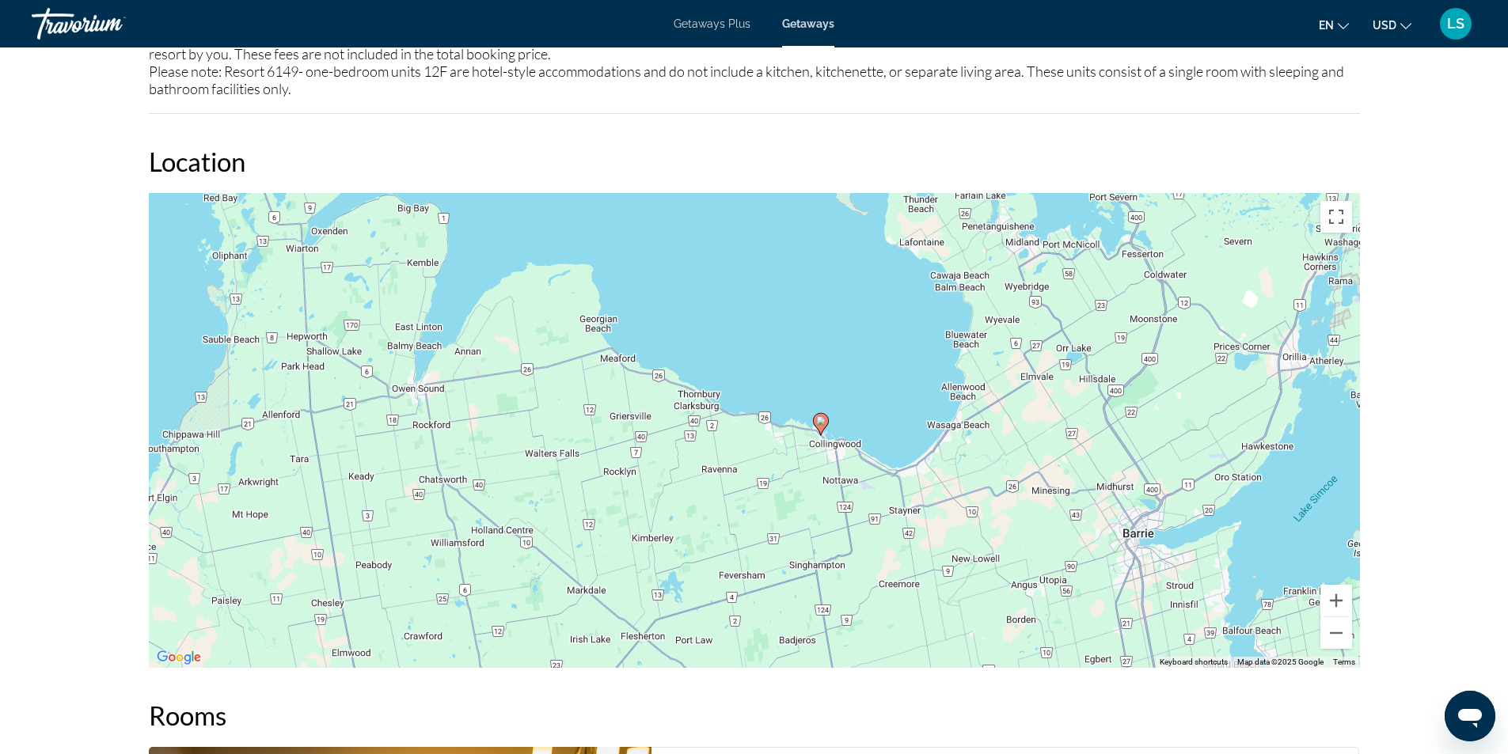
drag, startPoint x: 822, startPoint y: 575, endPoint x: 865, endPoint y: 521, distance: 68.7
click at [865, 521] on div "To activate drag with keyboard, press Alt + Enter. Once in keyboard drag state,…" at bounding box center [754, 430] width 1211 height 475
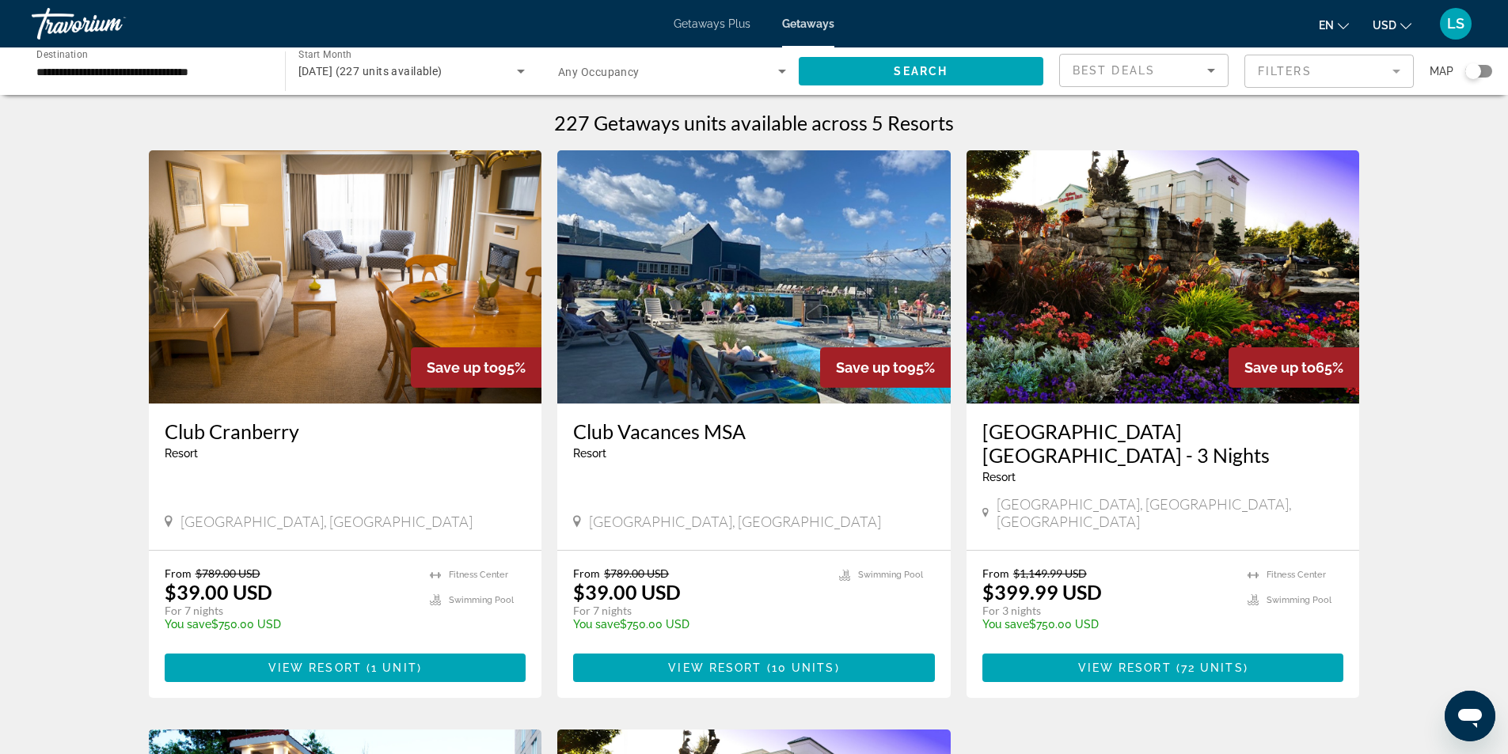
click at [687, 24] on span "Getaways Plus" at bounding box center [712, 23] width 77 height 13
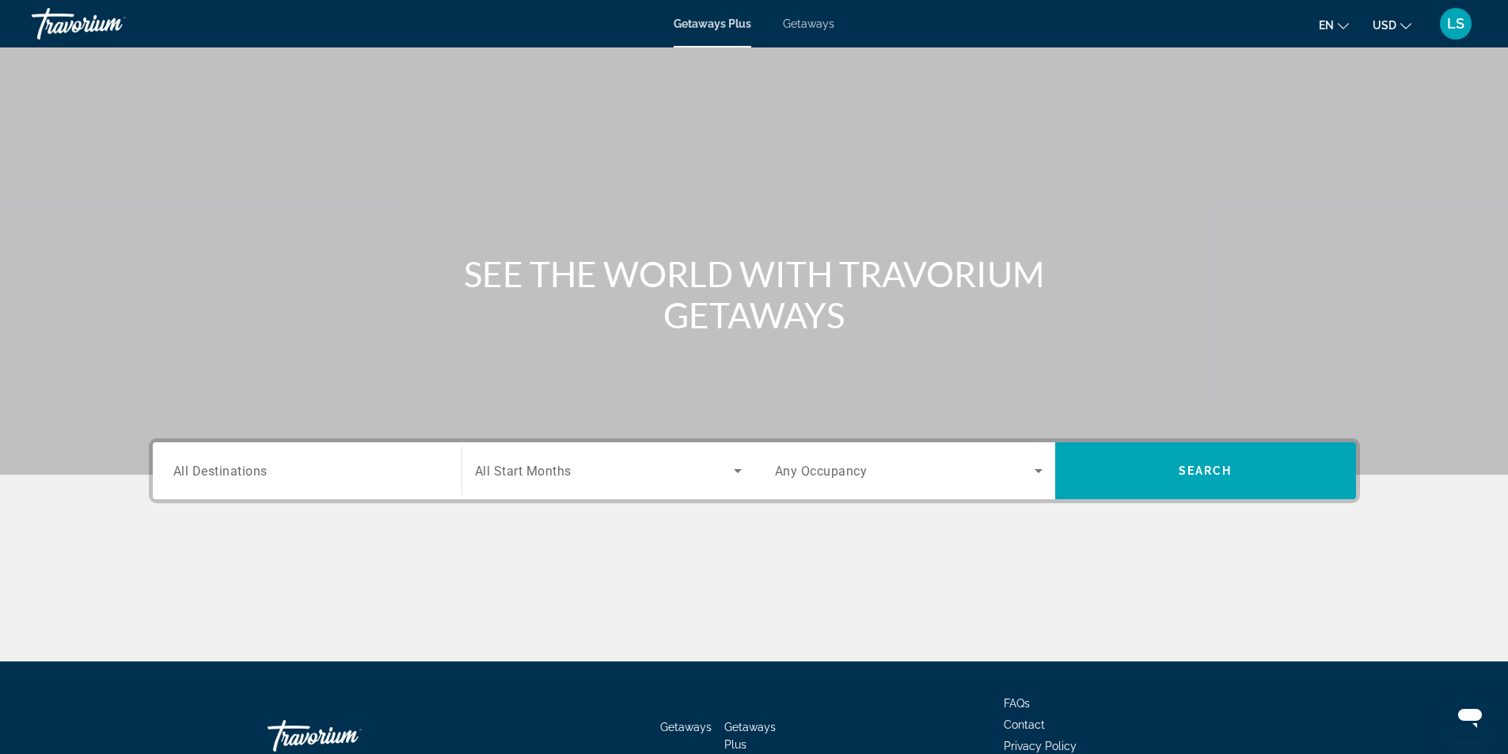
click at [202, 472] on span "All Destinations" at bounding box center [220, 470] width 94 height 15
click at [202, 472] on input "Destination All Destinations" at bounding box center [307, 471] width 268 height 19
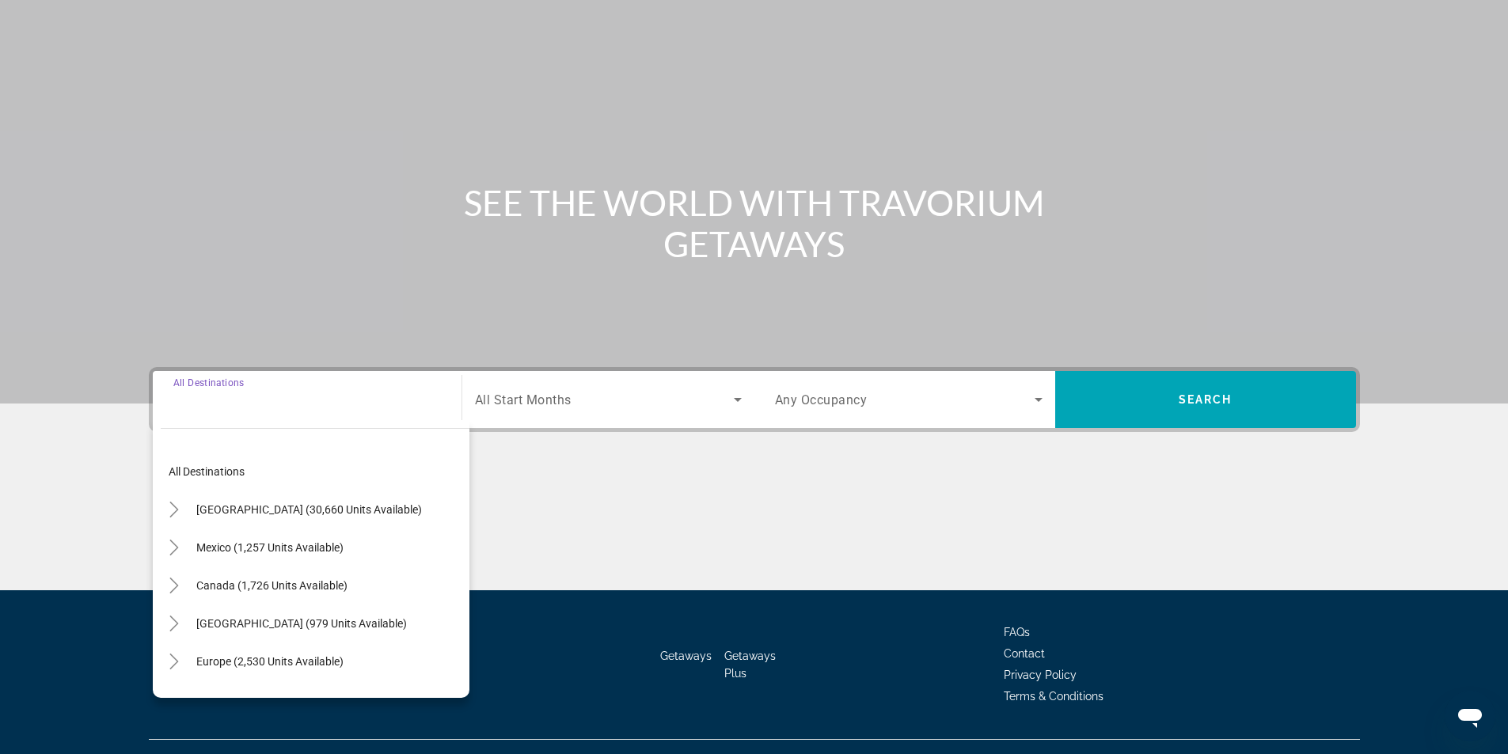
scroll to position [101, 0]
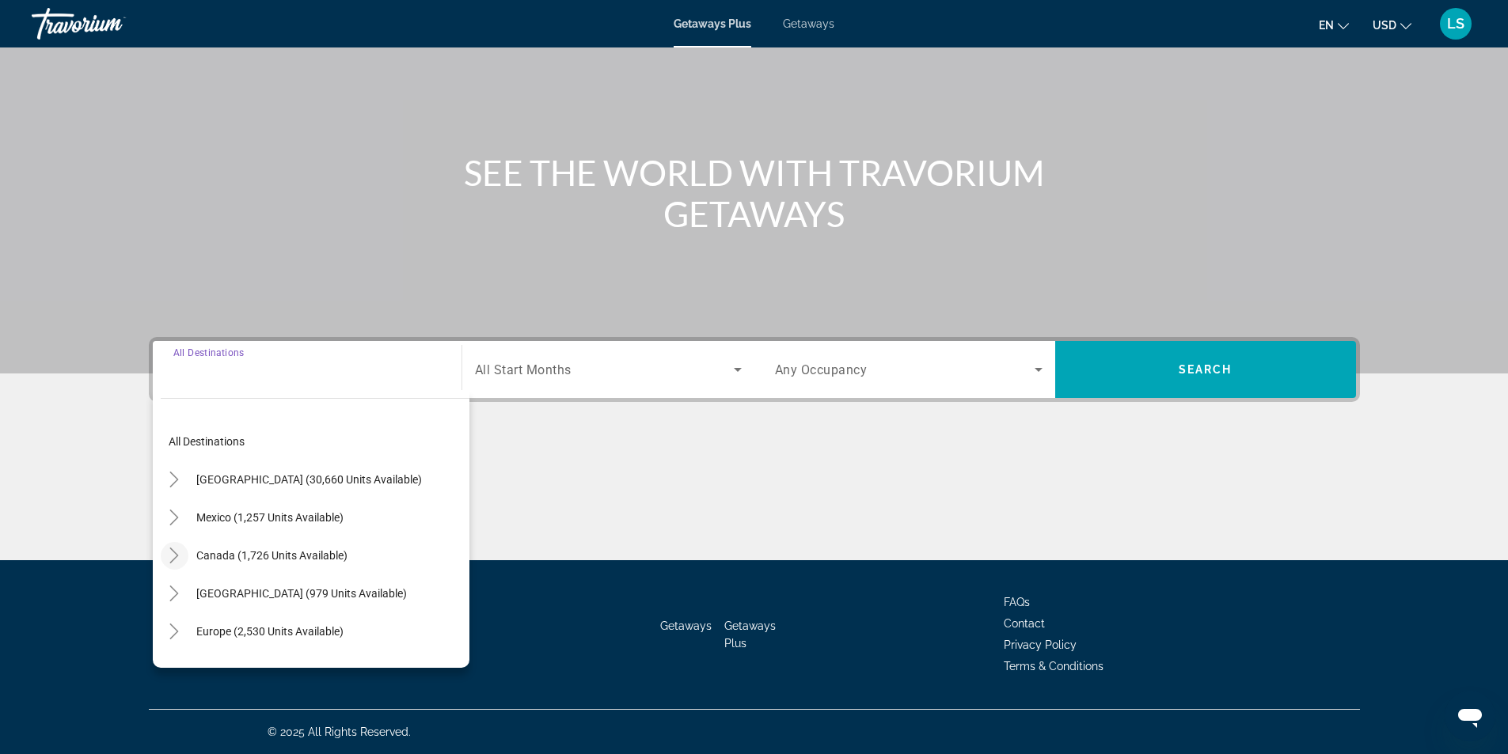
drag, startPoint x: 172, startPoint y: 553, endPoint x: 183, endPoint y: 574, distance: 23.4
click at [172, 554] on icon "Toggle Canada (1,726 units available)" at bounding box center [174, 556] width 16 height 16
click at [210, 625] on span "Western Canada (594 units available)" at bounding box center [276, 631] width 185 height 13
type input "**********"
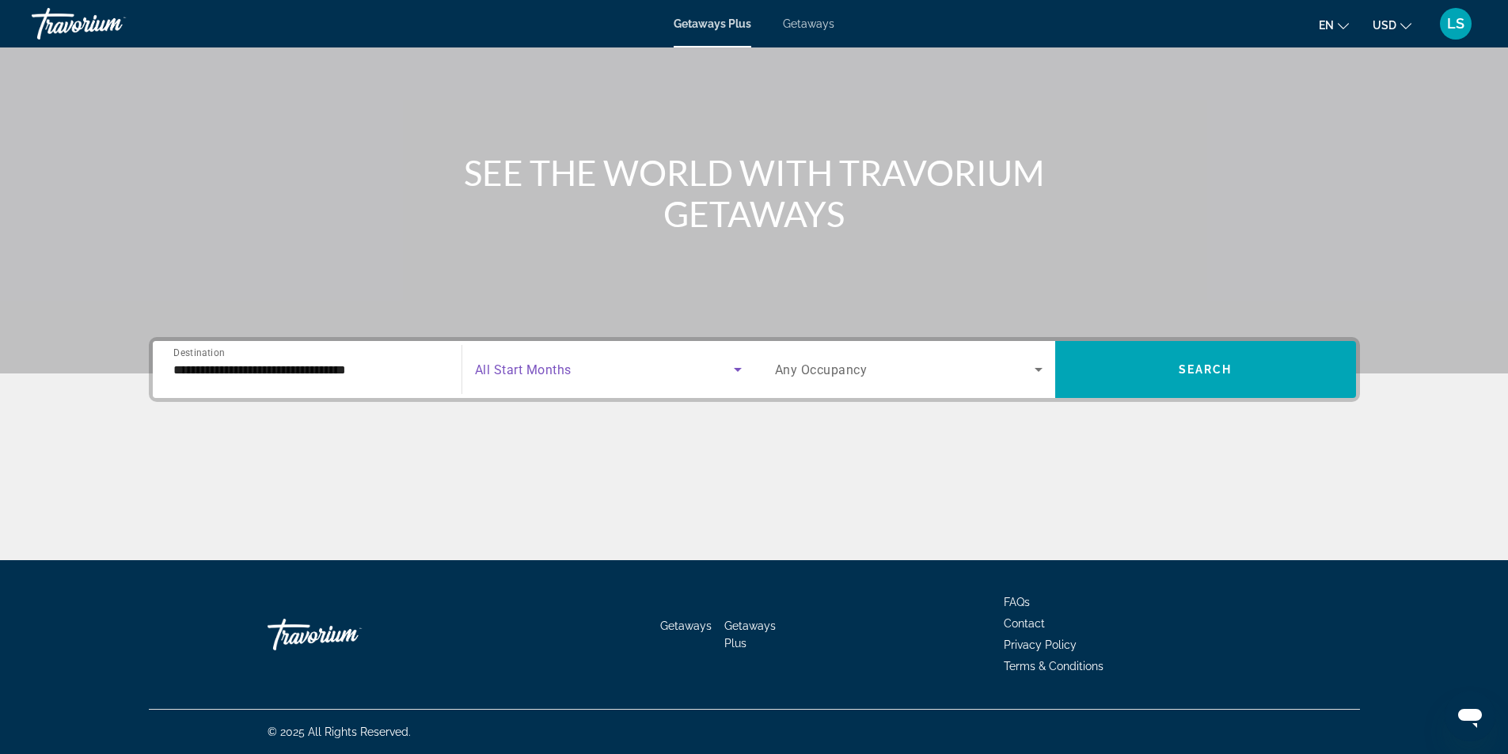
click at [586, 364] on span "Search widget" at bounding box center [604, 369] width 259 height 19
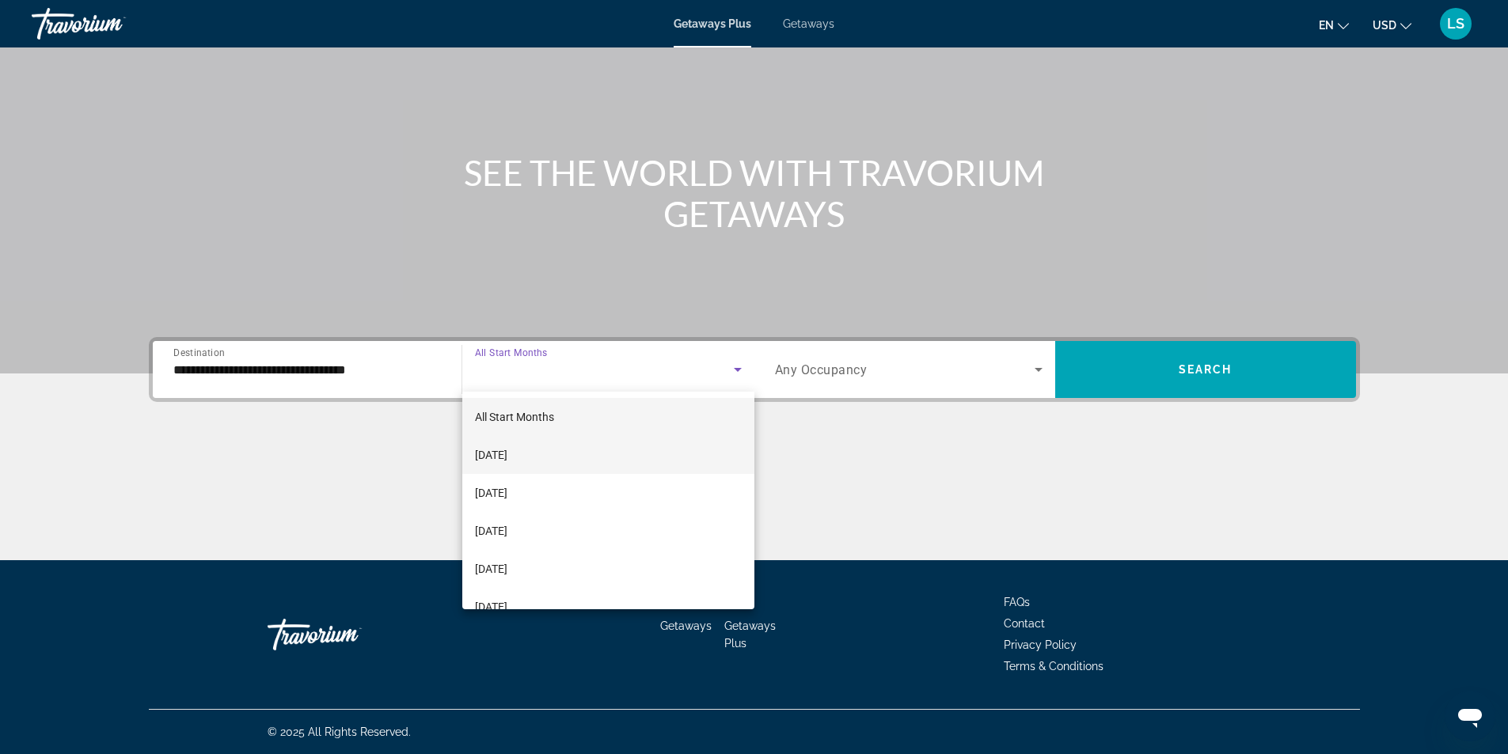
click at [500, 454] on span "[DATE]" at bounding box center [491, 455] width 32 height 19
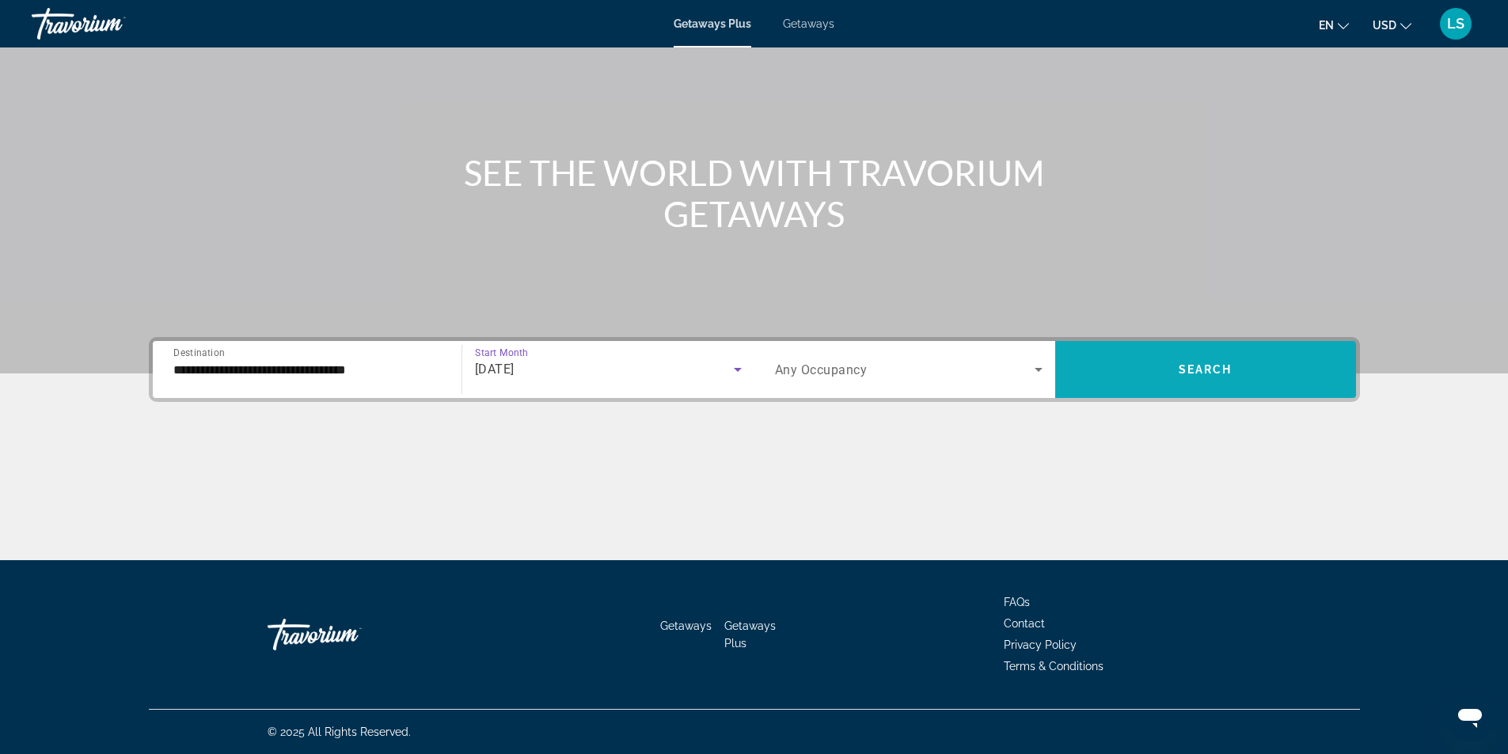
click at [1220, 380] on span "Search widget" at bounding box center [1205, 370] width 301 height 38
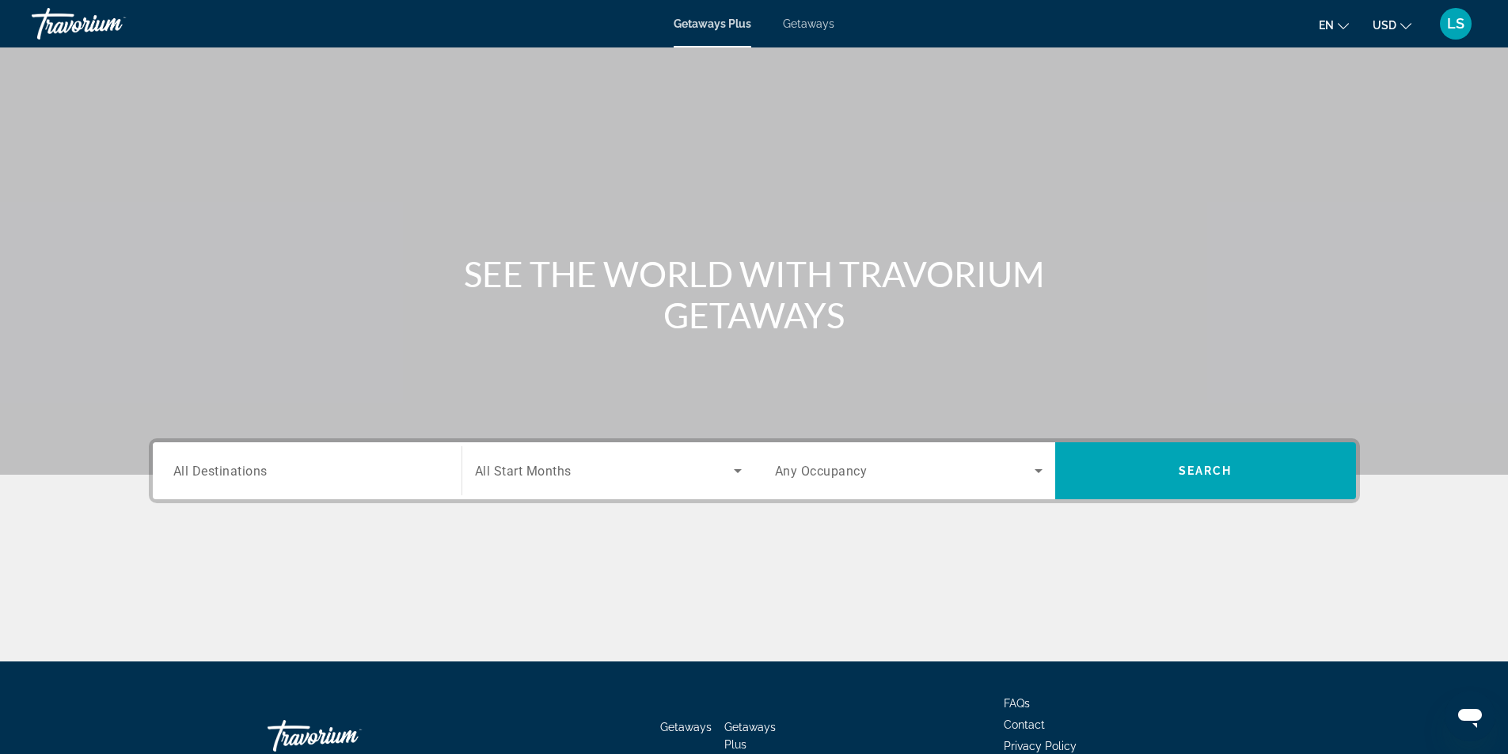
click at [194, 478] on span "All Destinations" at bounding box center [220, 470] width 94 height 15
click at [194, 478] on input "Destination All Destinations" at bounding box center [307, 471] width 268 height 19
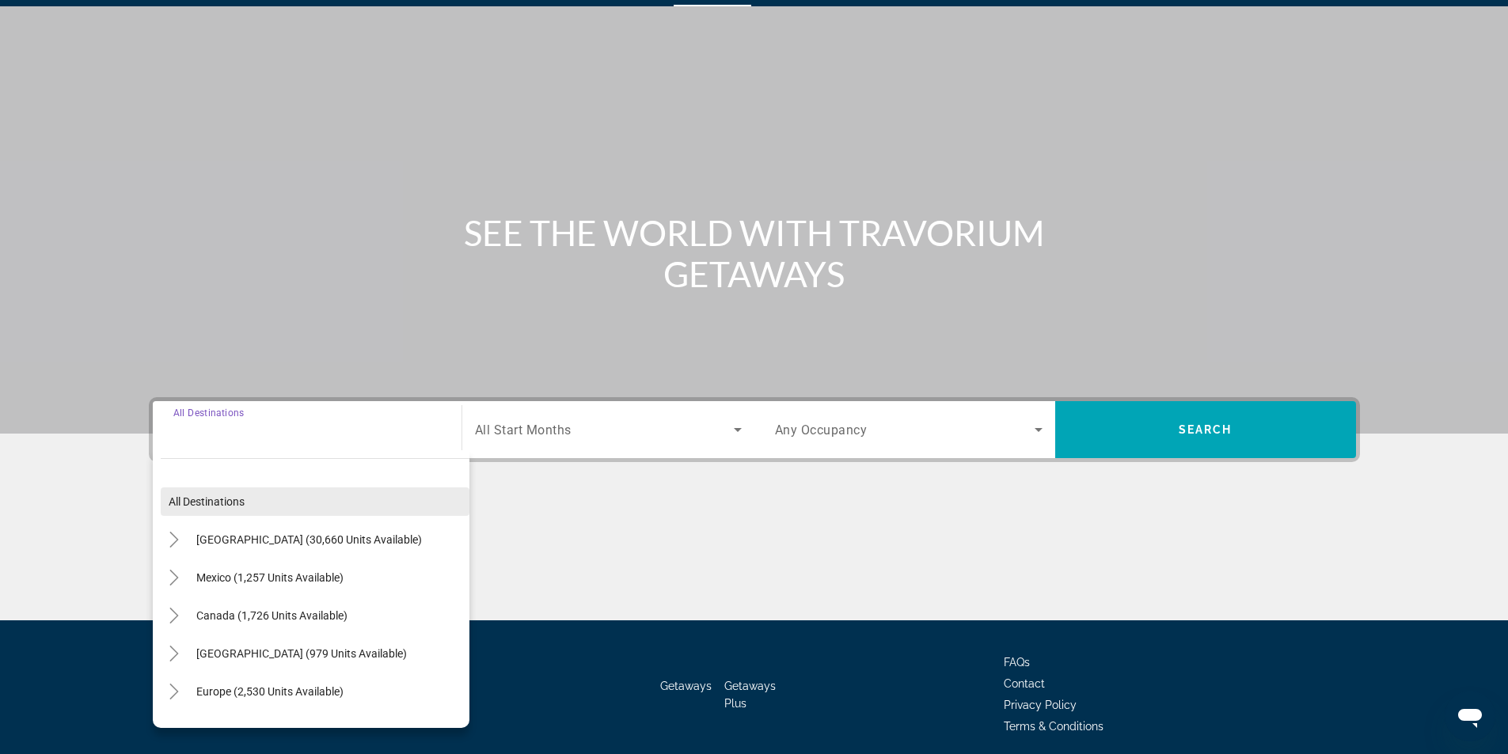
scroll to position [101, 0]
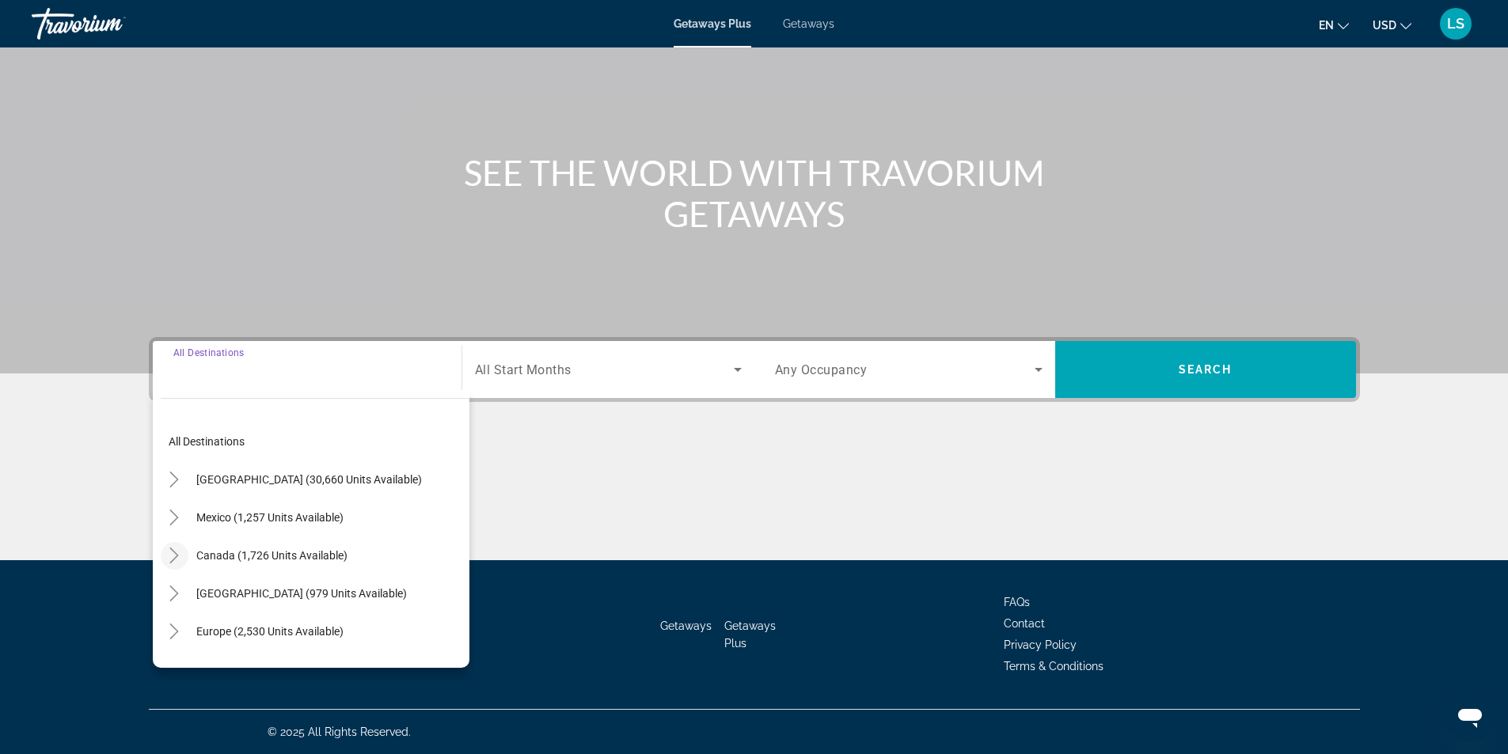
click at [173, 549] on icon "Toggle Canada (1,726 units available)" at bounding box center [174, 556] width 16 height 16
click at [215, 628] on span "Western Canada (594 units available)" at bounding box center [276, 631] width 185 height 13
type input "**********"
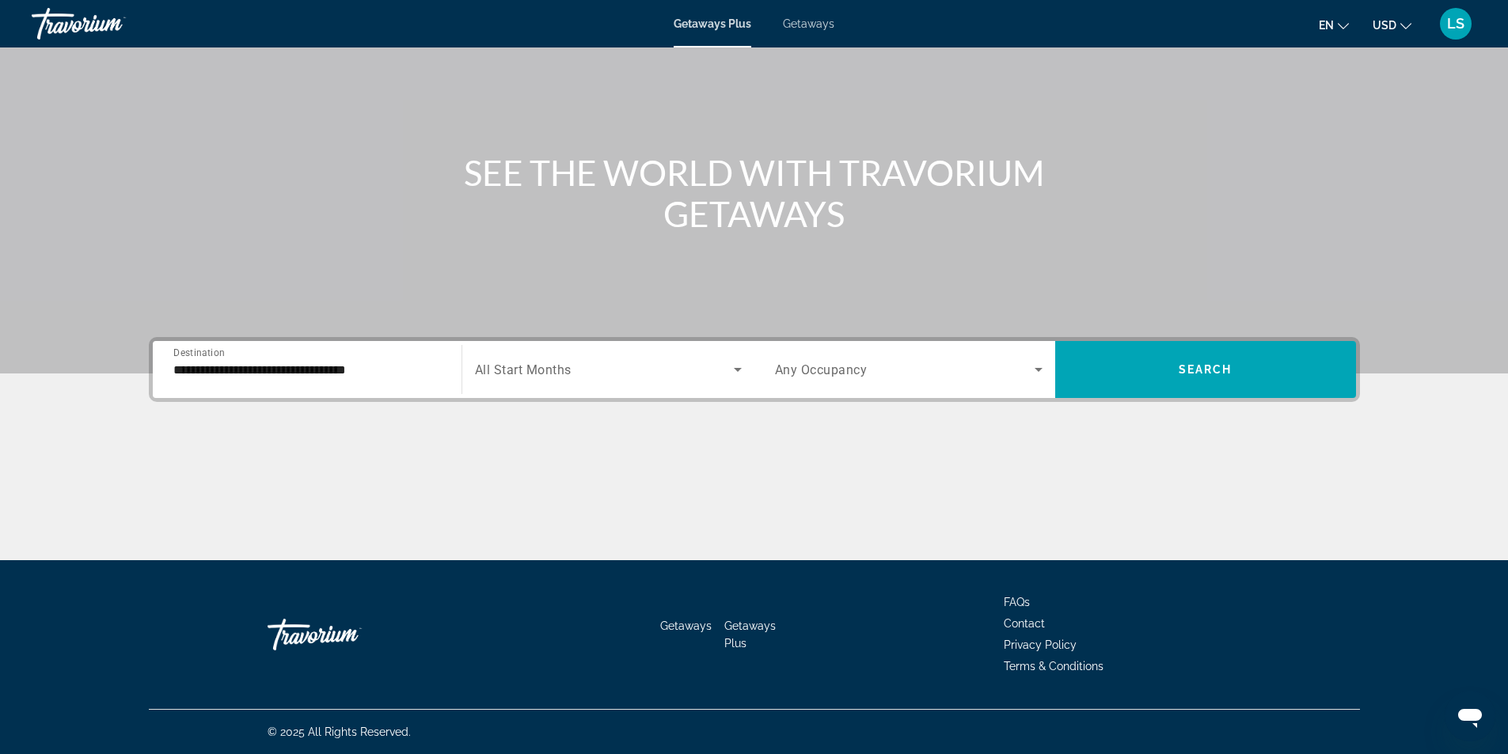
click at [506, 366] on span "All Start Months" at bounding box center [523, 370] width 97 height 15
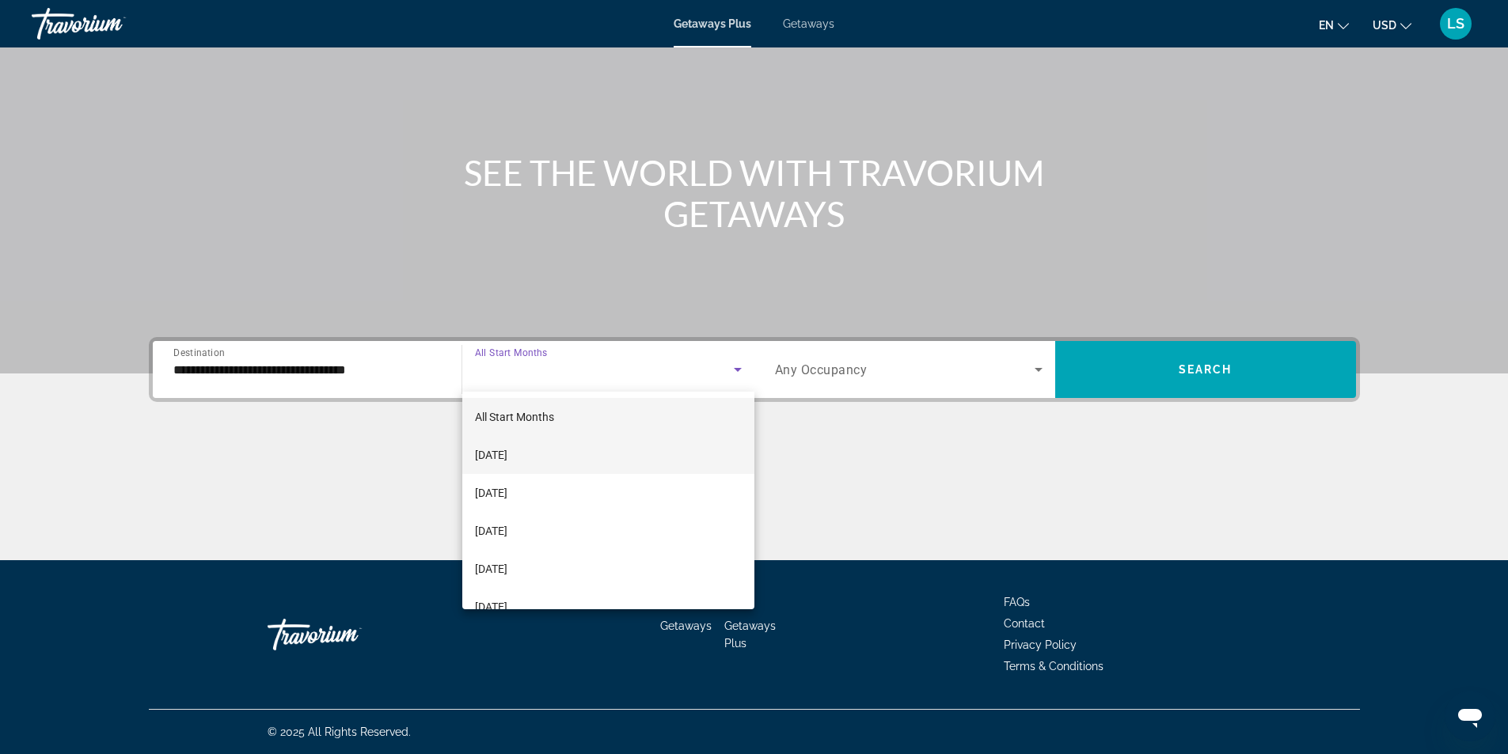
drag, startPoint x: 502, startPoint y: 453, endPoint x: 513, endPoint y: 450, distance: 11.5
click at [504, 453] on span "[DATE]" at bounding box center [491, 455] width 32 height 19
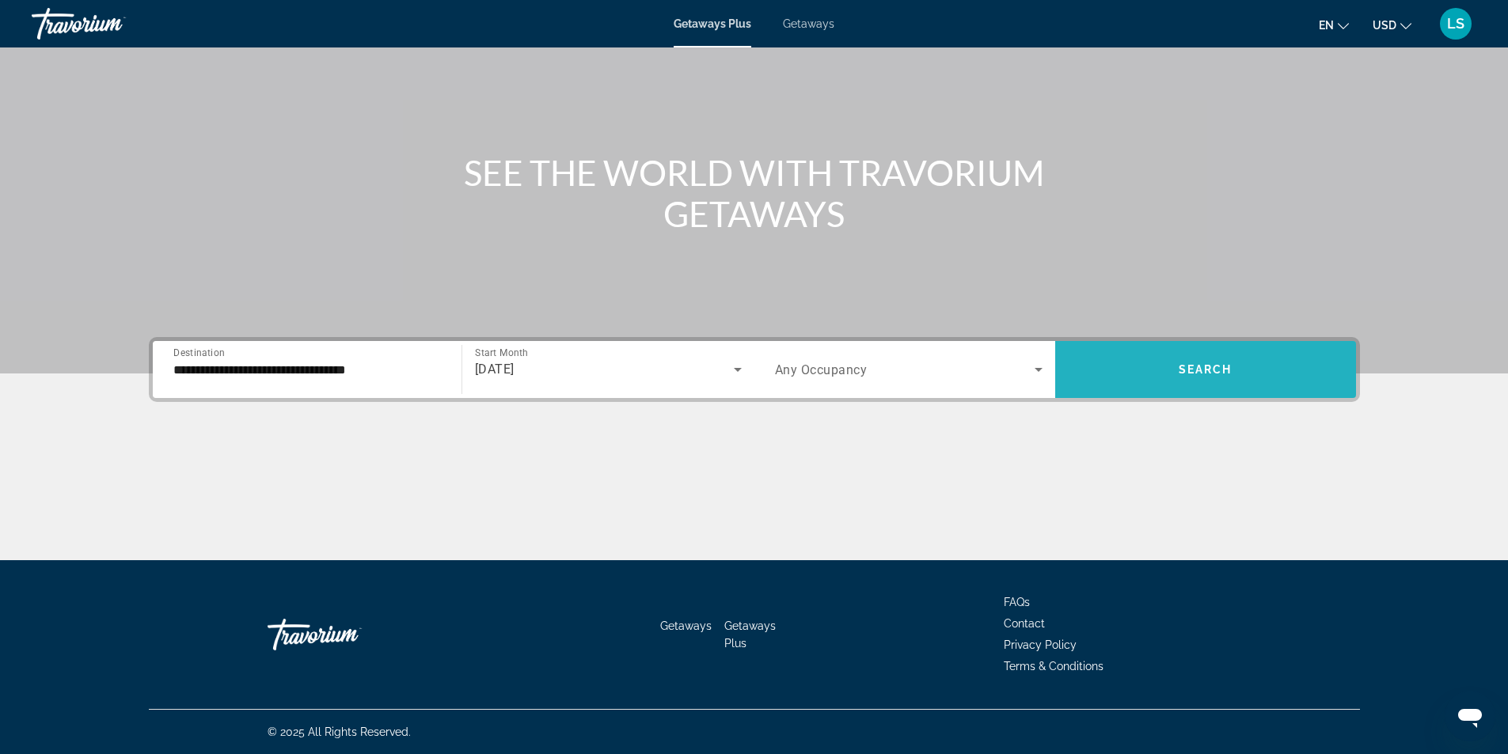
click at [1195, 371] on span "Search" at bounding box center [1206, 369] width 54 height 13
